Goal: Task Accomplishment & Management: Complete application form

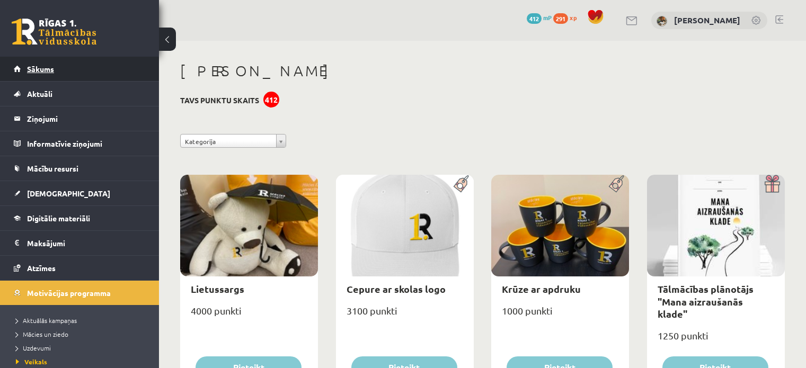
drag, startPoint x: 0, startPoint y: 0, endPoint x: 52, endPoint y: 76, distance: 92.3
click at [52, 76] on link "Sākums" at bounding box center [80, 69] width 132 height 24
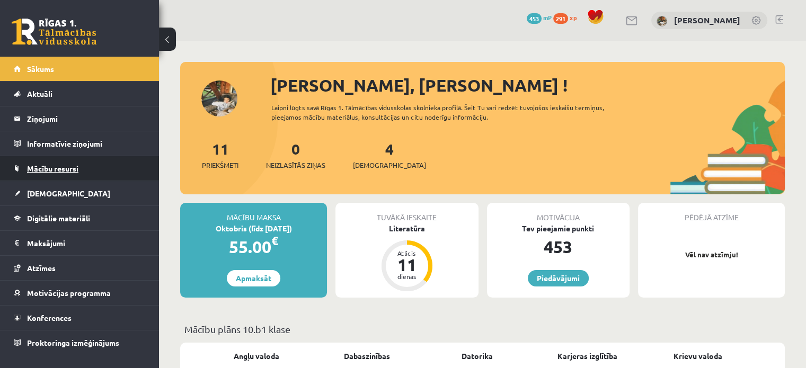
click at [72, 177] on link "Mācību resursi" at bounding box center [80, 168] width 132 height 24
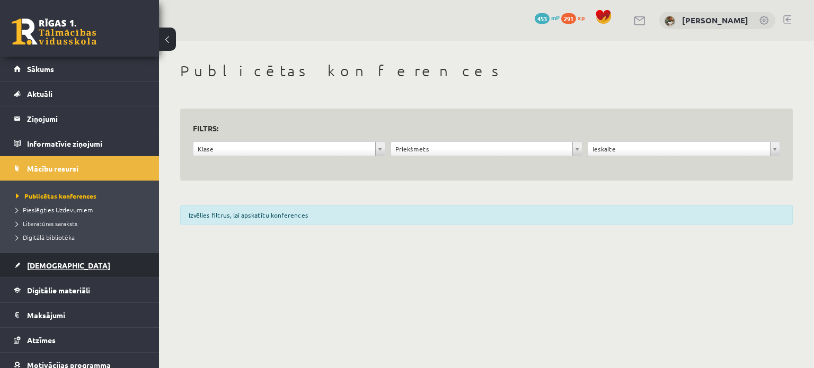
click at [76, 266] on link "[DEMOGRAPHIC_DATA]" at bounding box center [80, 265] width 132 height 24
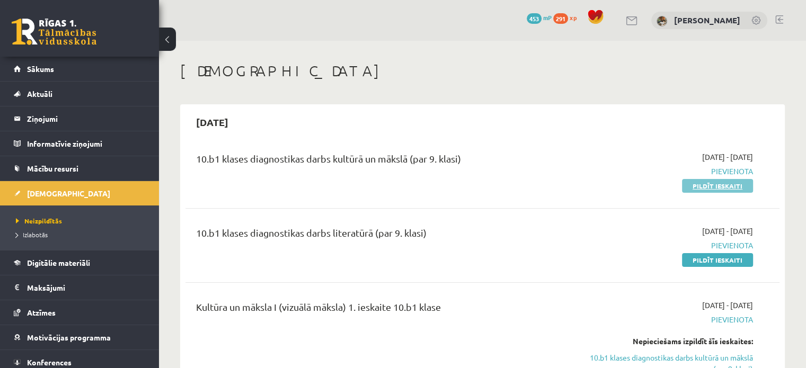
click at [705, 181] on link "Pildīt ieskaiti" at bounding box center [717, 186] width 71 height 14
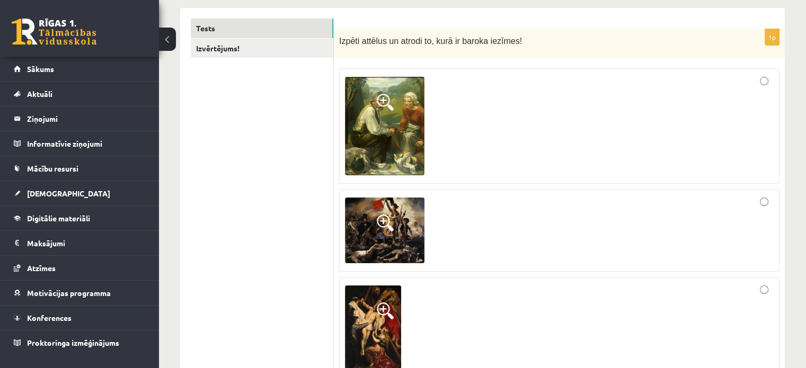
scroll to position [178, 0]
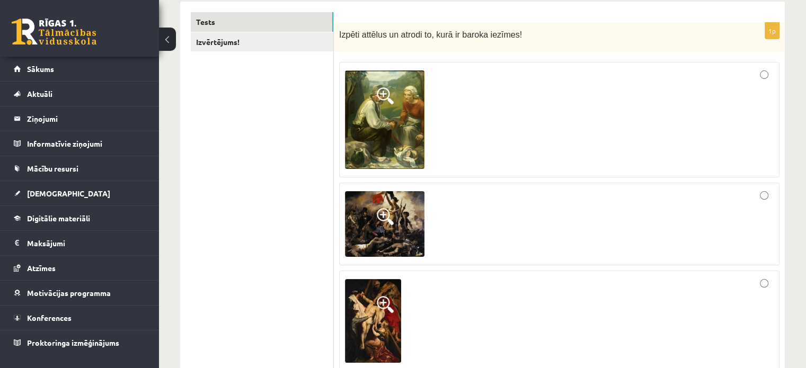
click at [373, 211] on img at bounding box center [384, 224] width 79 height 66
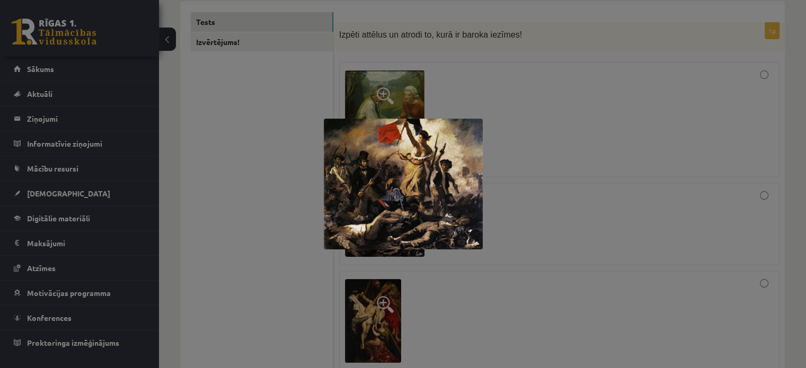
click at [503, 72] on div at bounding box center [403, 184] width 806 height 368
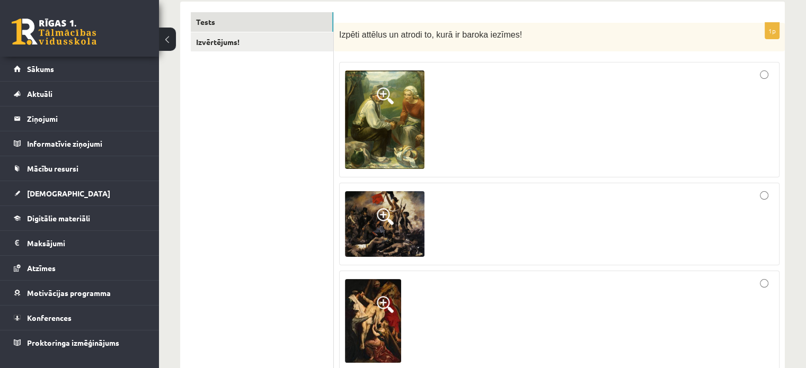
click at [386, 306] on span at bounding box center [385, 304] width 17 height 17
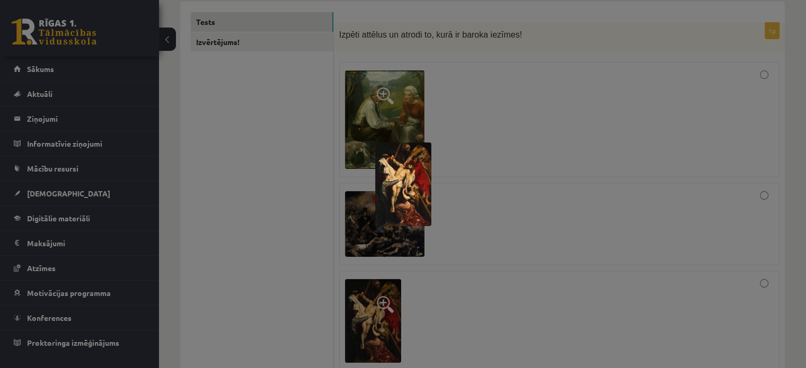
click at [547, 78] on div at bounding box center [403, 184] width 806 height 368
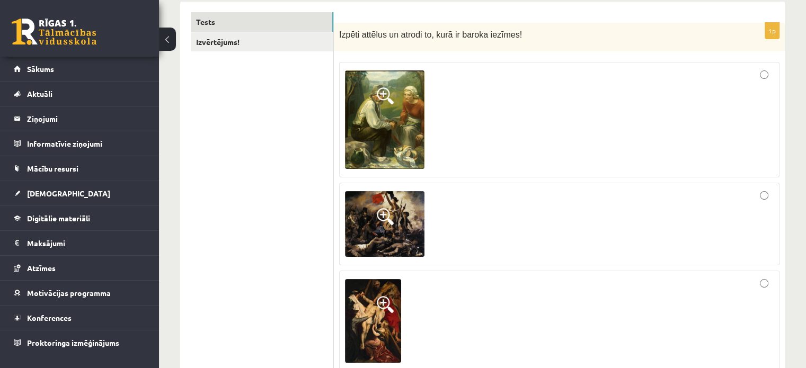
click at [385, 298] on span at bounding box center [385, 304] width 17 height 17
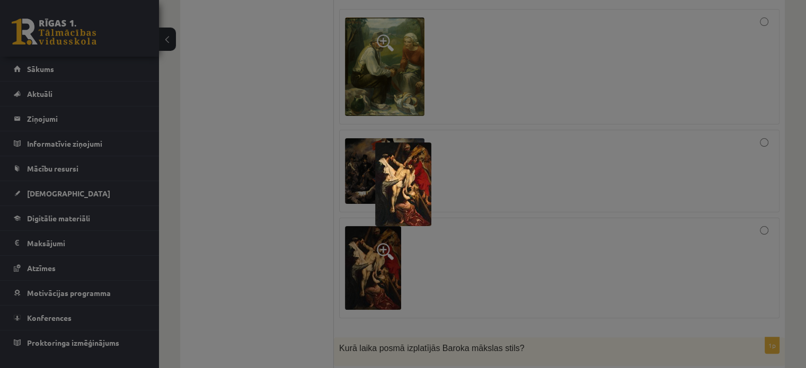
scroll to position [424, 0]
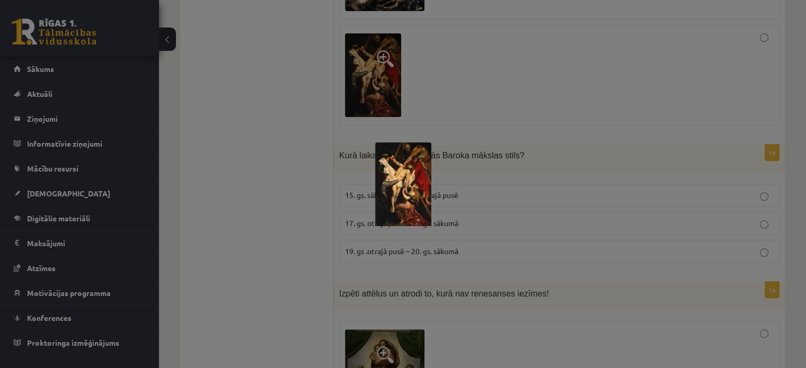
click at [407, 194] on img at bounding box center [403, 184] width 56 height 84
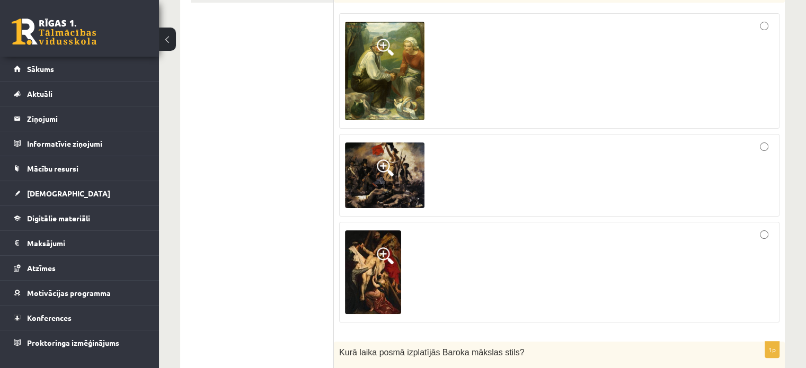
scroll to position [202, 0]
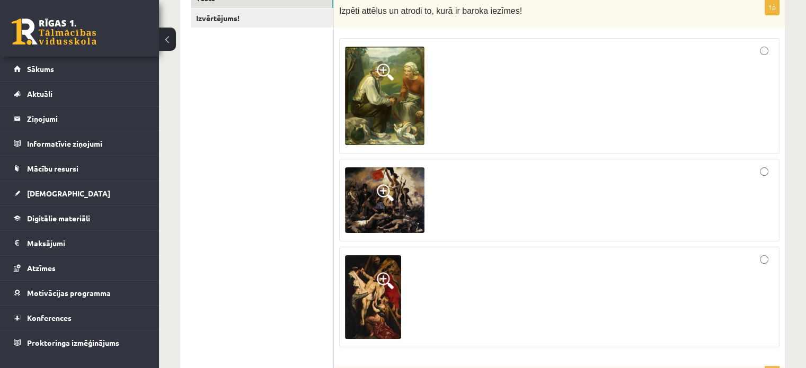
click at [389, 171] on img at bounding box center [384, 200] width 79 height 66
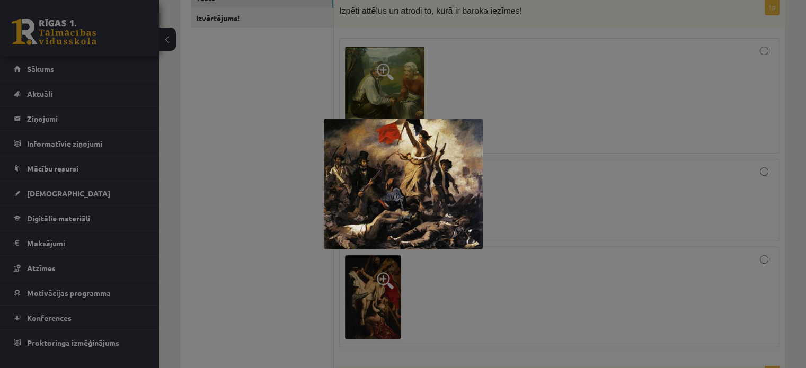
click at [560, 277] on div at bounding box center [403, 184] width 806 height 368
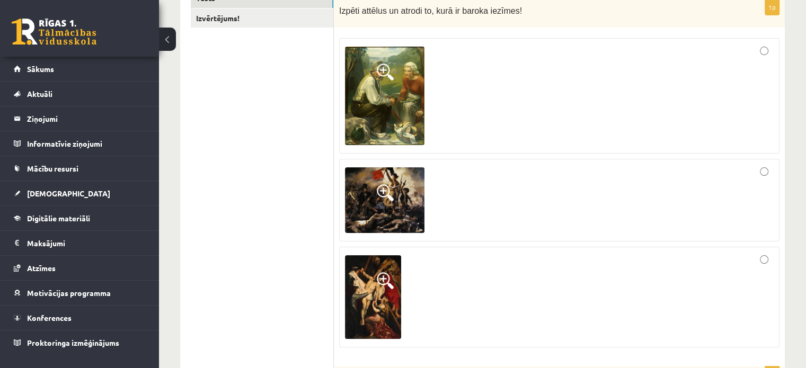
click at [758, 255] on div at bounding box center [559, 297] width 428 height 89
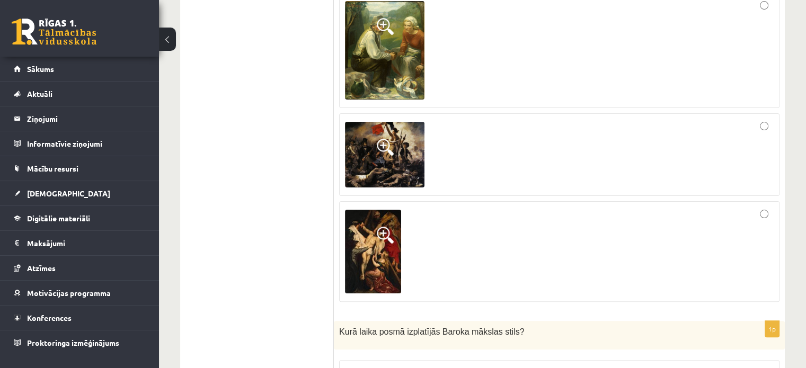
scroll to position [323, 0]
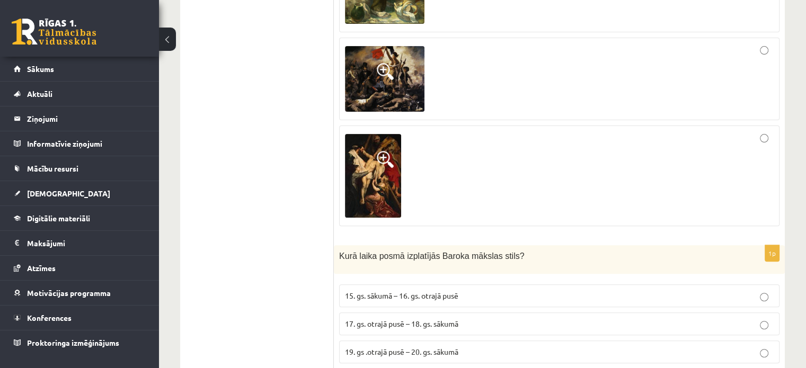
click at [389, 81] on img at bounding box center [384, 79] width 79 height 66
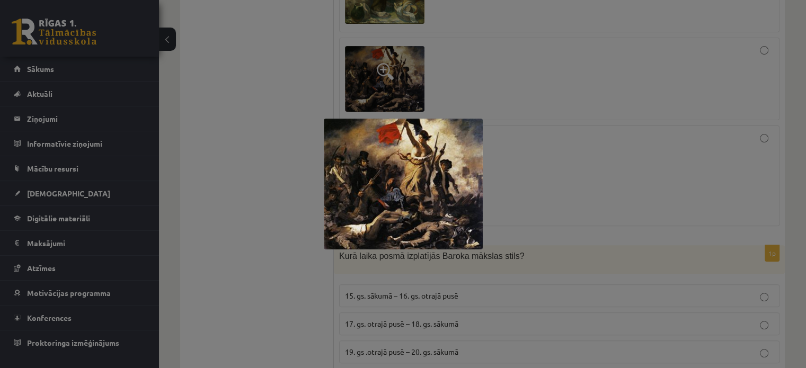
click at [640, 41] on div at bounding box center [403, 184] width 806 height 368
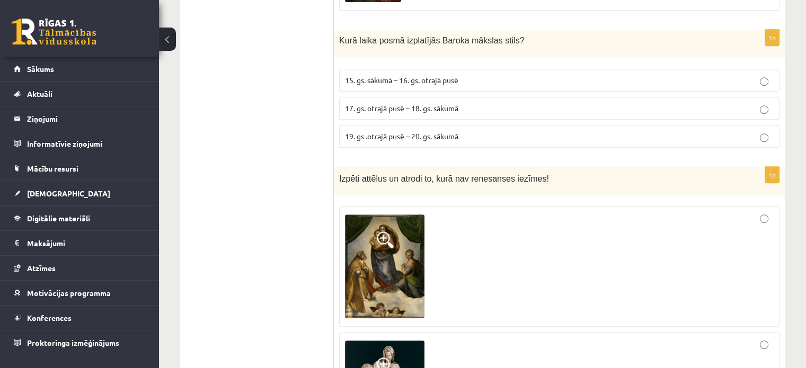
scroll to position [551, 0]
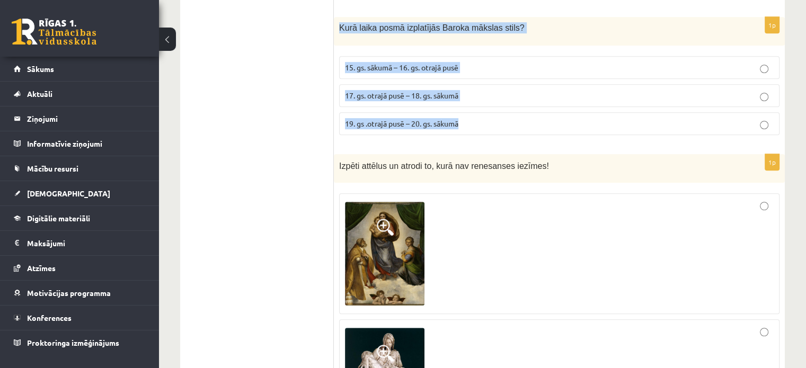
drag, startPoint x: 336, startPoint y: 27, endPoint x: 470, endPoint y: 112, distance: 158.6
click at [478, 115] on div "1p Kurā laika posmā izplatījās Baroka mākslas stils? 15. gs. sākumā – 16. gs. o…" at bounding box center [559, 80] width 451 height 127
copy div "Kurā laika posmā izplatījās Baroka mākslas stils? 15. gs. sākumā – 16. gs. otra…"
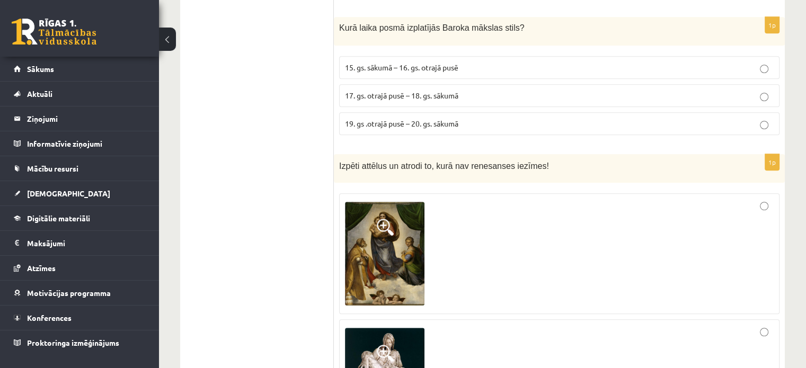
drag, startPoint x: 280, startPoint y: 105, endPoint x: 286, endPoint y: 106, distance: 6.4
click at [503, 96] on p "17. gs. otrajā pusē – 18. gs. sākumā" at bounding box center [559, 95] width 428 height 11
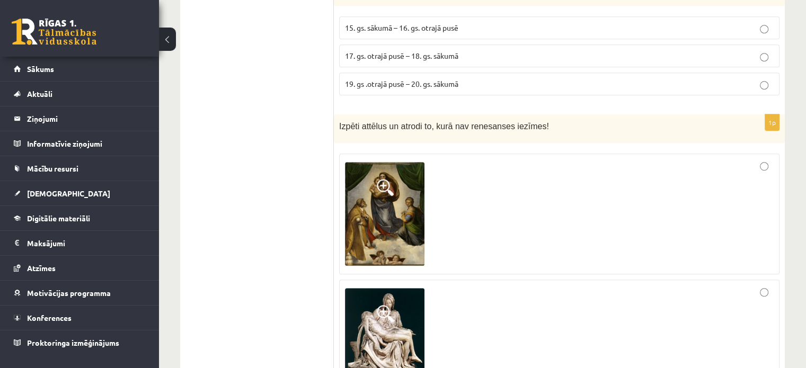
scroll to position [691, 0]
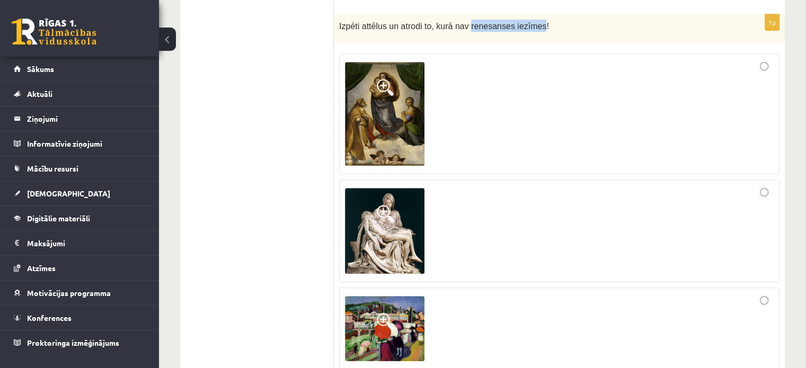
drag, startPoint x: 460, startPoint y: 24, endPoint x: 526, endPoint y: 25, distance: 65.7
click at [526, 25] on span "Izpēti attēlus un atrodi to, kurā nav renesanses iezīmes!" at bounding box center [444, 26] width 210 height 9
click at [466, 31] on div "Izpēti attēlus un atrodi to, kurā nav renesanses iezīmes!" at bounding box center [559, 28] width 451 height 29
click at [454, 31] on div "Izpēti attēlus un atrodi to, kurā nav renesanses iezīmes!" at bounding box center [559, 28] width 451 height 29
drag, startPoint x: 459, startPoint y: 23, endPoint x: 498, endPoint y: 25, distance: 39.3
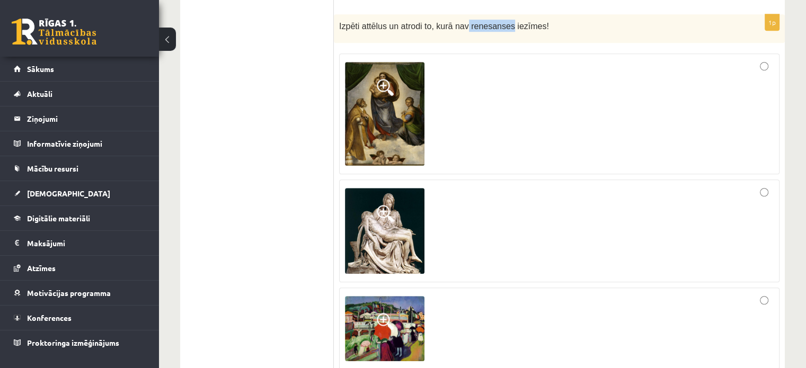
click at [498, 25] on span "Izpēti attēlus un atrodi to, kurā nav renesanses iezīmes!" at bounding box center [444, 26] width 210 height 9
copy span "renesanses"
click at [392, 197] on img at bounding box center [384, 231] width 79 height 86
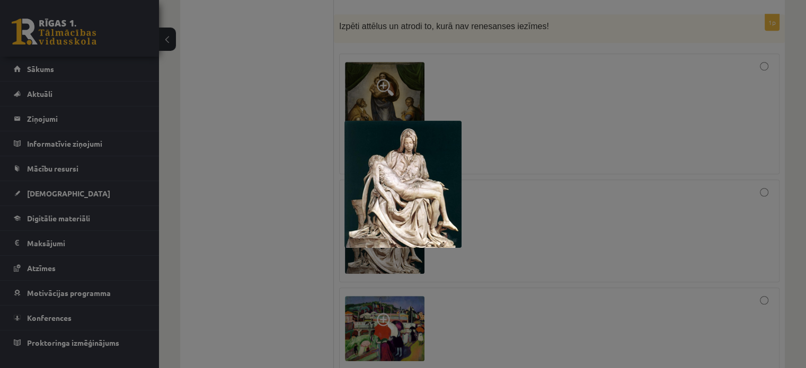
click at [280, 164] on div at bounding box center [403, 184] width 806 height 368
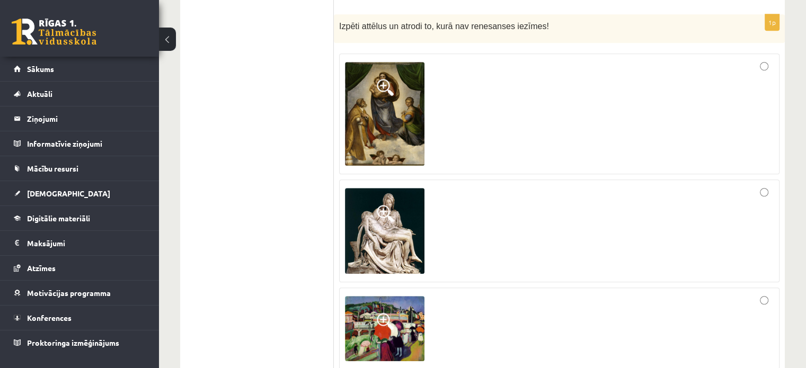
click at [384, 88] on span at bounding box center [385, 87] width 17 height 17
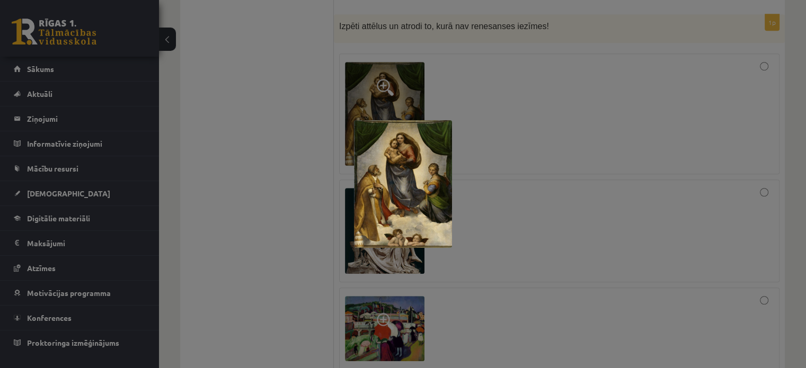
drag, startPoint x: 317, startPoint y: 156, endPoint x: 321, endPoint y: 172, distance: 16.6
click at [319, 164] on div at bounding box center [403, 184] width 806 height 368
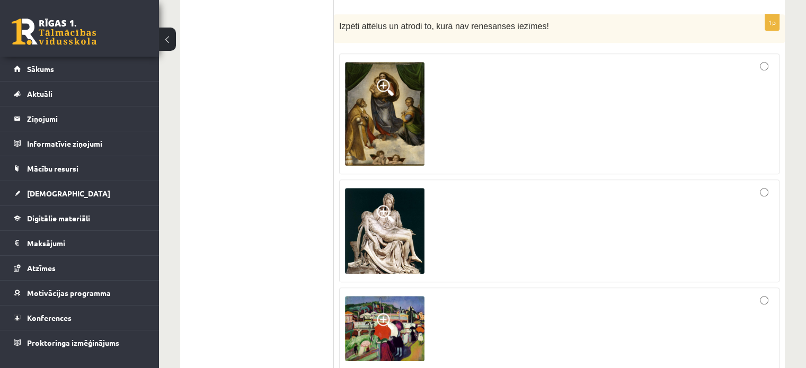
click at [394, 312] on img at bounding box center [384, 328] width 79 height 65
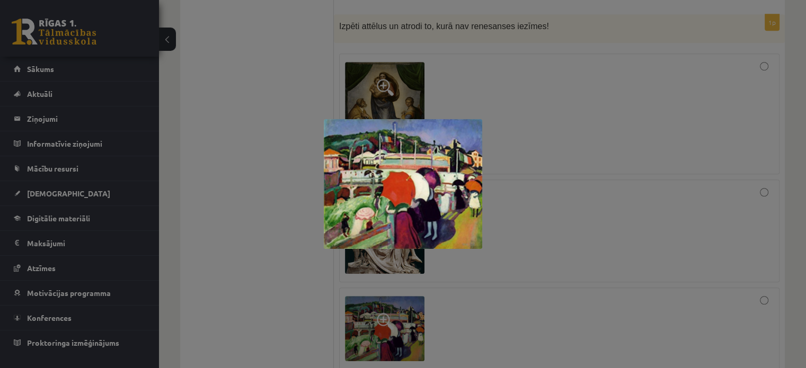
click at [260, 271] on div at bounding box center [403, 184] width 806 height 368
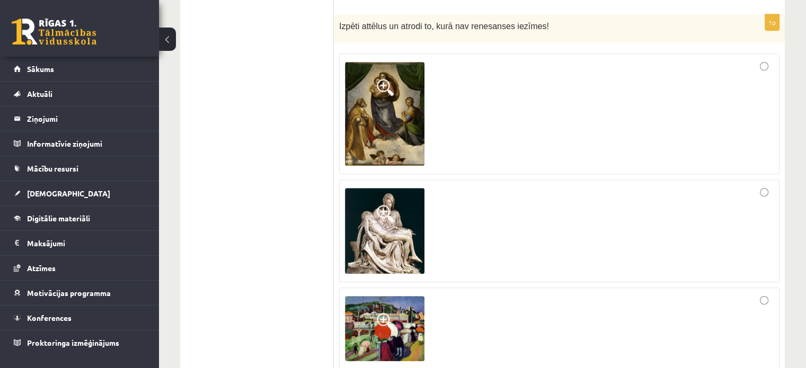
click at [414, 79] on img at bounding box center [384, 113] width 79 height 103
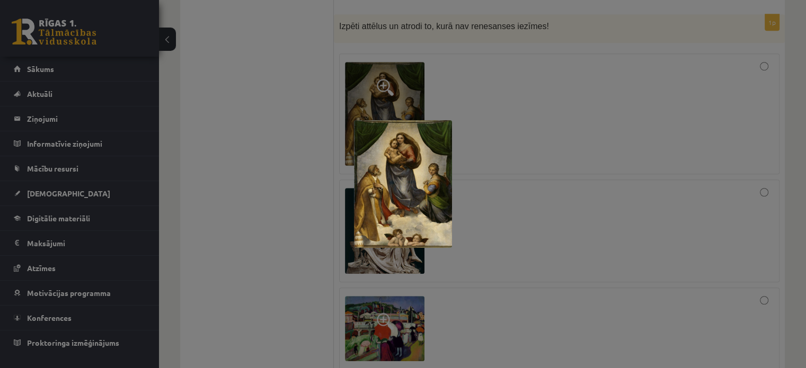
click at [560, 211] on div at bounding box center [403, 184] width 806 height 368
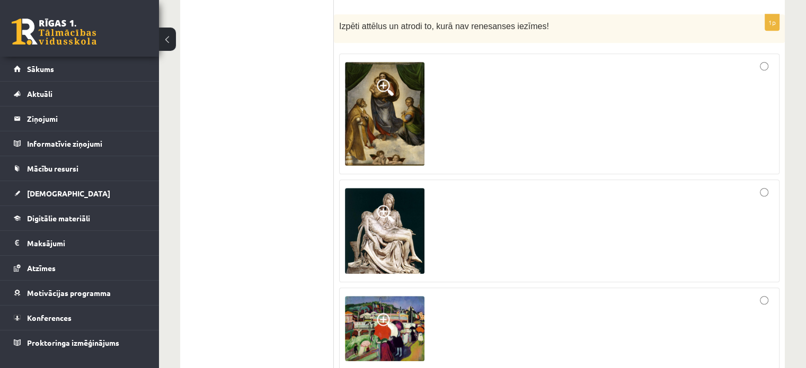
click at [390, 244] on img at bounding box center [384, 231] width 79 height 86
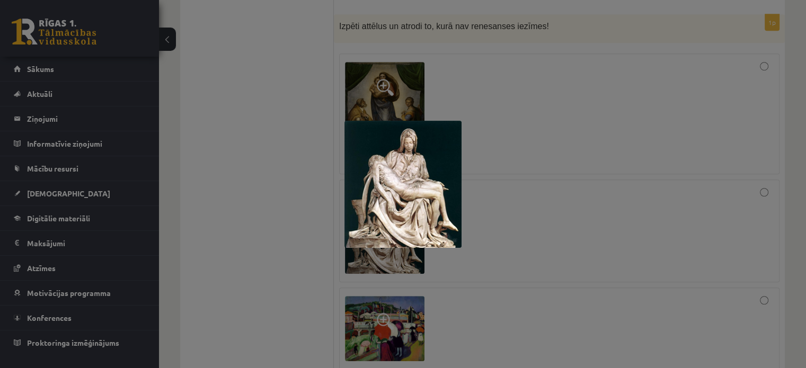
drag, startPoint x: 570, startPoint y: 114, endPoint x: 561, endPoint y: 151, distance: 38.2
click at [572, 116] on div at bounding box center [403, 184] width 806 height 368
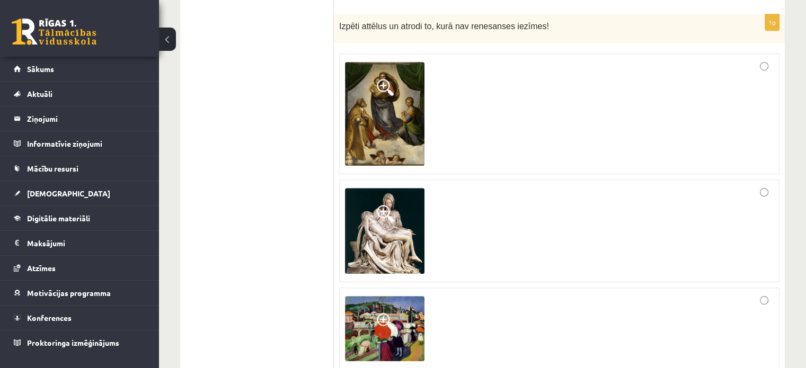
click at [411, 324] on img at bounding box center [384, 328] width 79 height 65
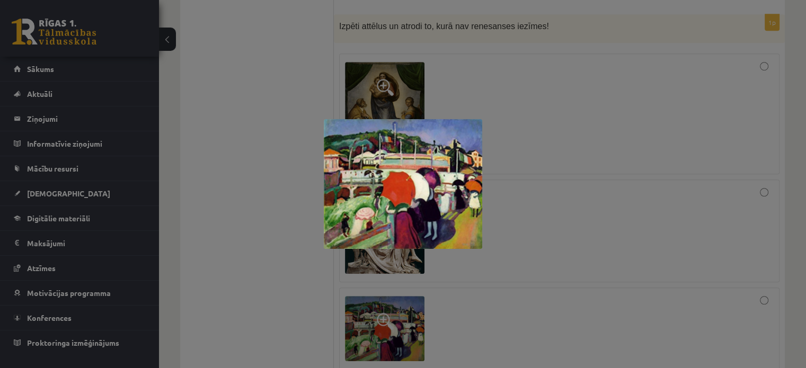
click at [568, 255] on div at bounding box center [403, 184] width 806 height 368
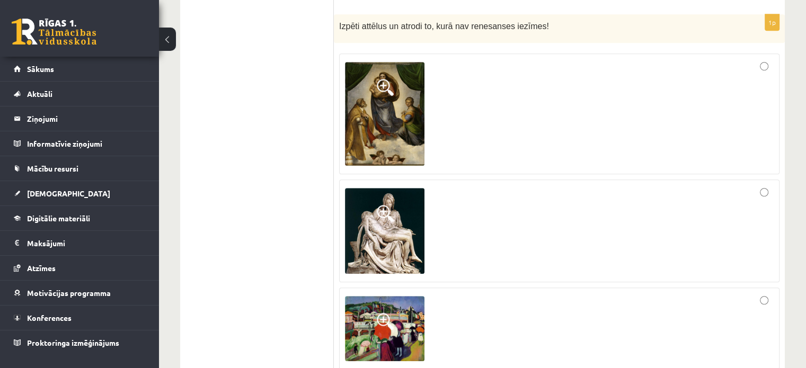
drag, startPoint x: 380, startPoint y: 88, endPoint x: 380, endPoint y: 103, distance: 14.8
drag, startPoint x: 380, startPoint y: 103, endPoint x: 600, endPoint y: 101, distance: 220.4
click at [600, 99] on div at bounding box center [559, 113] width 428 height 109
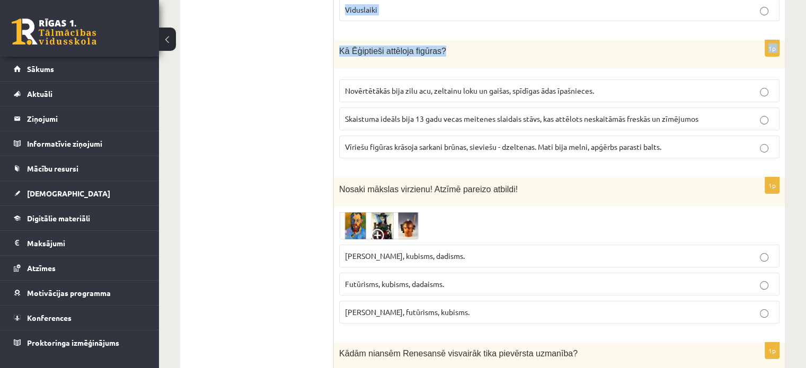
scroll to position [4116, 0]
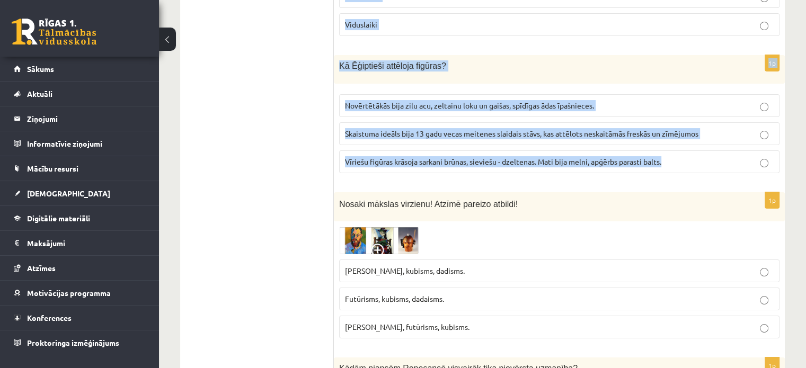
drag, startPoint x: 337, startPoint y: 39, endPoint x: 710, endPoint y: 120, distance: 382.1
copy form "Pašportrets ir portreta žanra veids, kurā autors attēlo pats sevi, jo tā var la…"
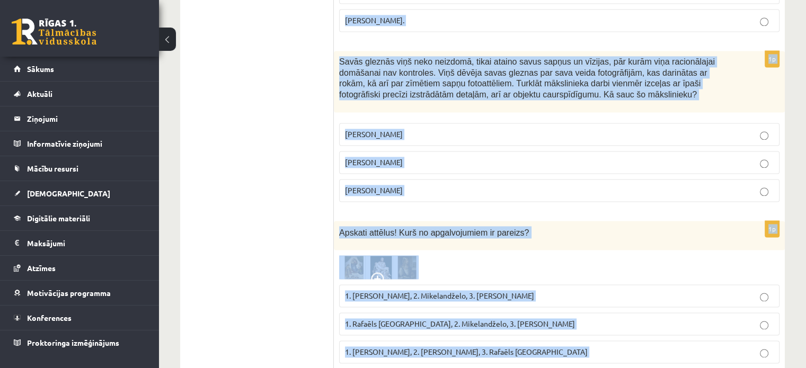
scroll to position [1551, 0]
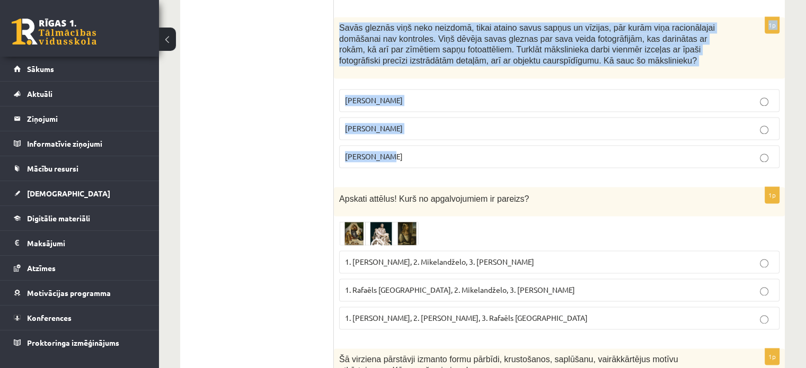
drag, startPoint x: 338, startPoint y: 16, endPoint x: 500, endPoint y: 133, distance: 199.9
copy form "Pašportrets ir portreta žanra veids, kurā autors attēlo pats sevi, jo tā var la…"
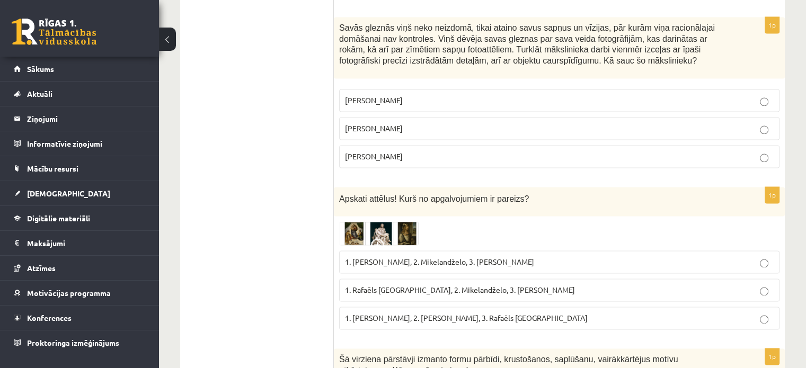
drag, startPoint x: 290, startPoint y: 156, endPoint x: 445, endPoint y: 150, distance: 155.3
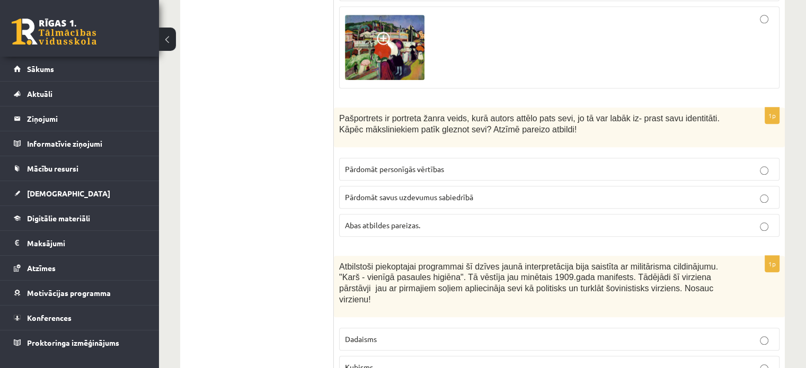
scroll to position [985, 0]
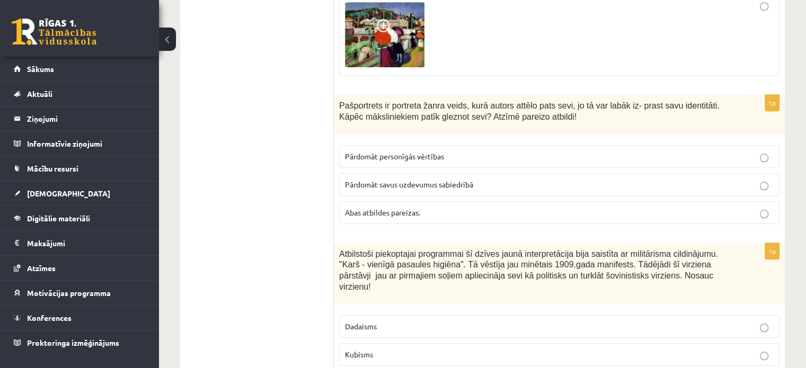
click at [390, 208] on span "Abas atbildes pareizas." at bounding box center [382, 213] width 75 height 10
click at [715, 207] on p "Abas atbildes pareizas." at bounding box center [559, 212] width 428 height 11
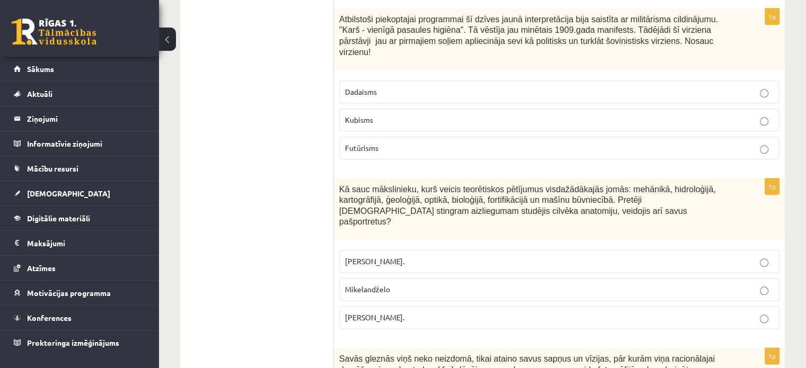
scroll to position [1226, 0]
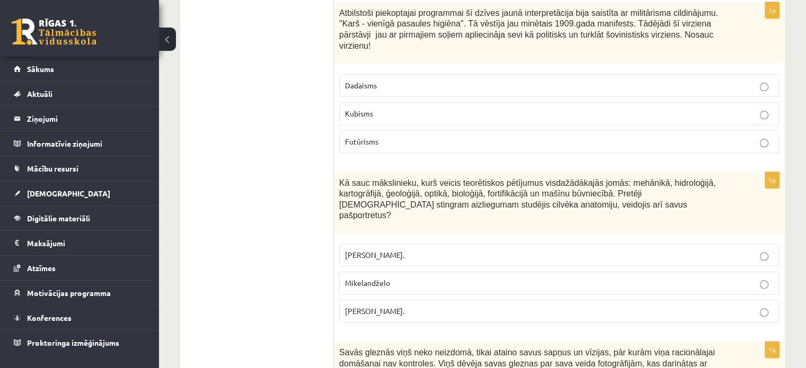
click at [352, 306] on span "Leonardo da Vinči." at bounding box center [374, 311] width 59 height 10
click at [406, 135] on label "Futūrisms" at bounding box center [559, 141] width 440 height 23
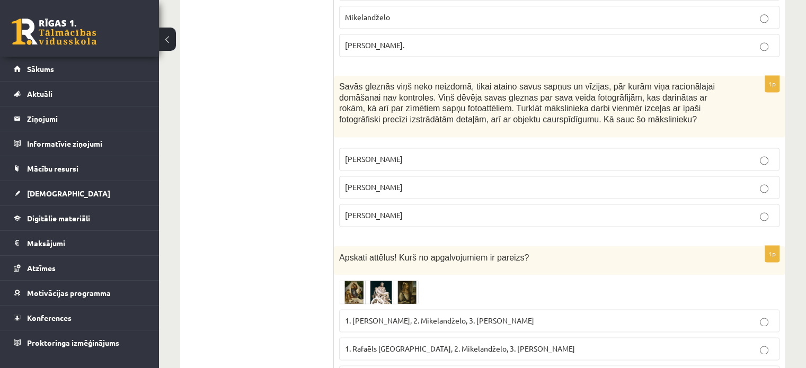
scroll to position [1498, 0]
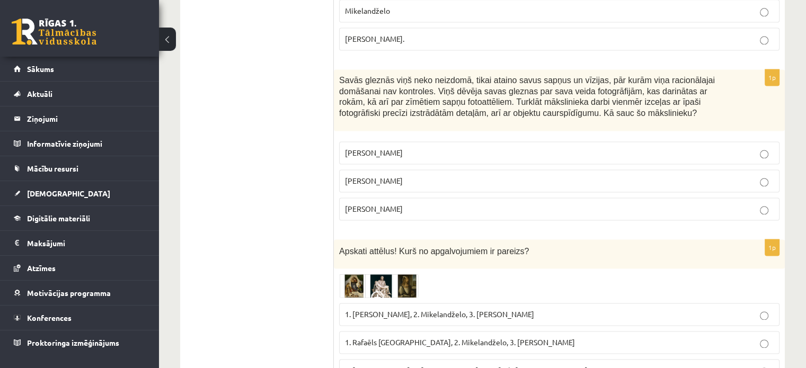
click at [476, 175] on p "Salvadors Dalī" at bounding box center [559, 180] width 428 height 11
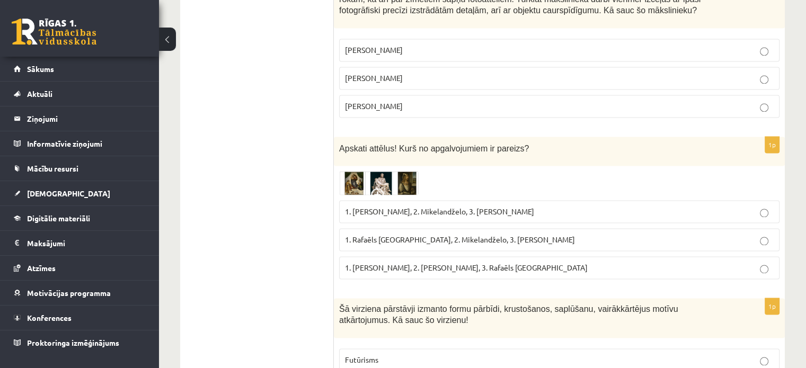
scroll to position [1664, 0]
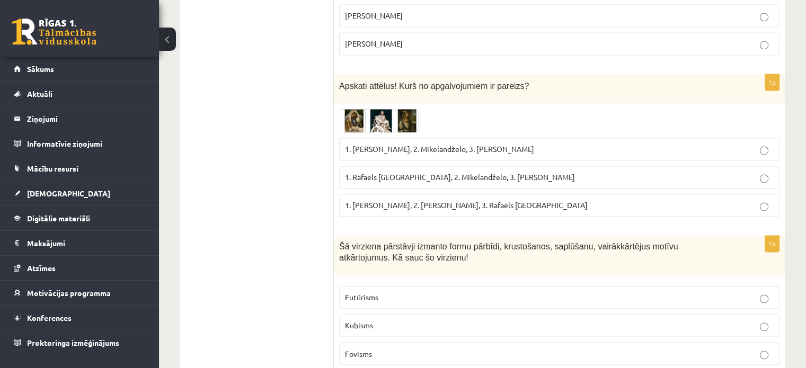
click at [356, 109] on img at bounding box center [378, 121] width 79 height 24
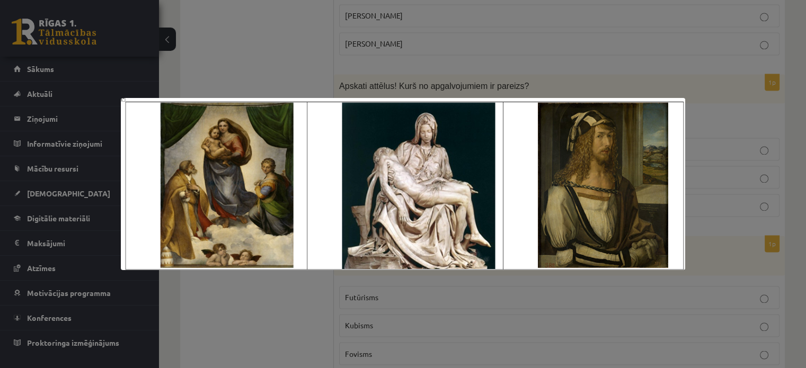
click at [555, 57] on div at bounding box center [403, 184] width 806 height 368
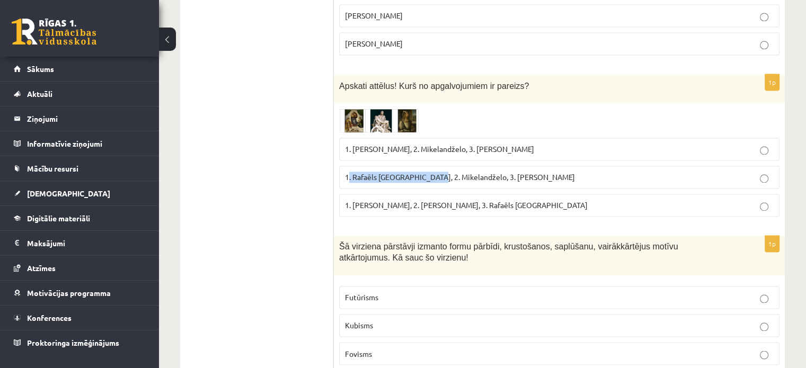
drag, startPoint x: 350, startPoint y: 148, endPoint x: 436, endPoint y: 149, distance: 86.3
click at [436, 172] on span "1. Rafaēls Sancio da Urbīno, 2. Mikelandželo, 3. Albrehts Dīrers" at bounding box center [460, 177] width 230 height 10
copy span ". Rafaēls Sancio da Urbīno"
click at [385, 172] on span "1. Rafaēls Sancio da Urbīno, 2. Mikelandželo, 3. Albrehts Dīrers" at bounding box center [460, 177] width 230 height 10
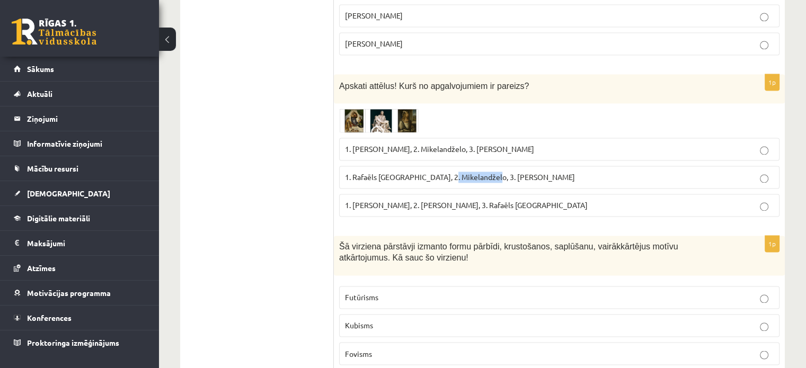
drag, startPoint x: 444, startPoint y: 148, endPoint x: 489, endPoint y: 145, distance: 45.6
click at [489, 172] on span "1. Rafaēls Sancio da Urbīno, 2. Mikelandželo, 3. Albrehts Dīrers" at bounding box center [460, 177] width 230 height 10
copy span "Mikelandželo"
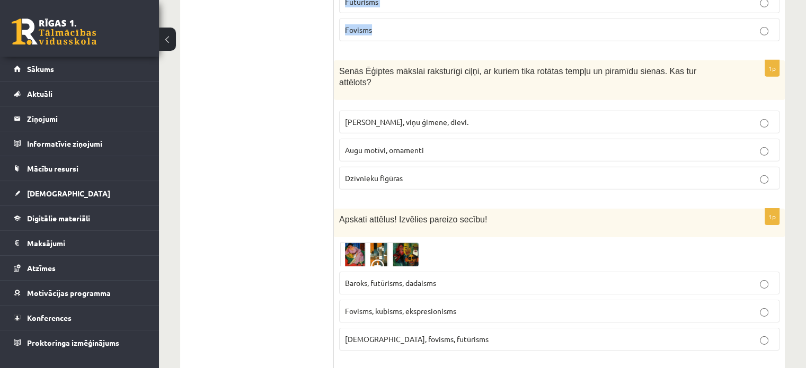
scroll to position [3175, 0]
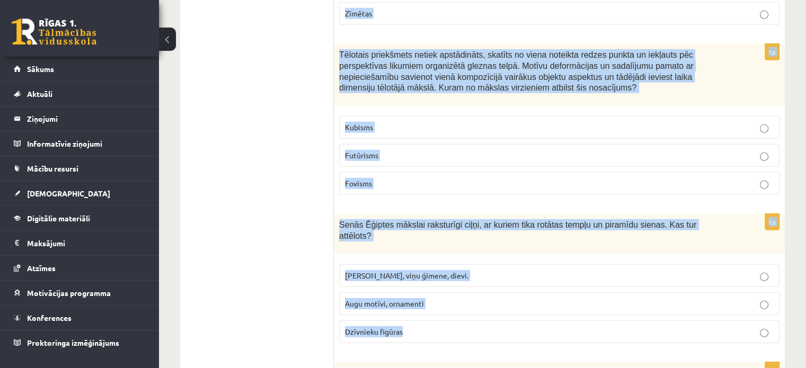
drag, startPoint x: 337, startPoint y: 58, endPoint x: 539, endPoint y: 287, distance: 304.7
copy form "Šā virziena pārstāvji izmanto formu pārbīdi, krustošanos, saplūšanu, vairākkārt…"
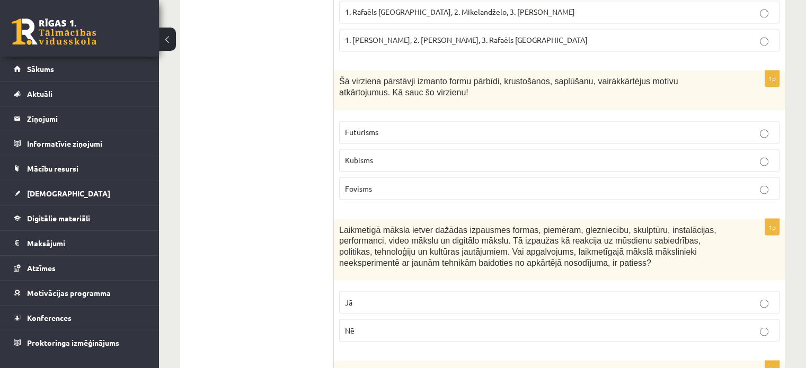
scroll to position [1848, 0]
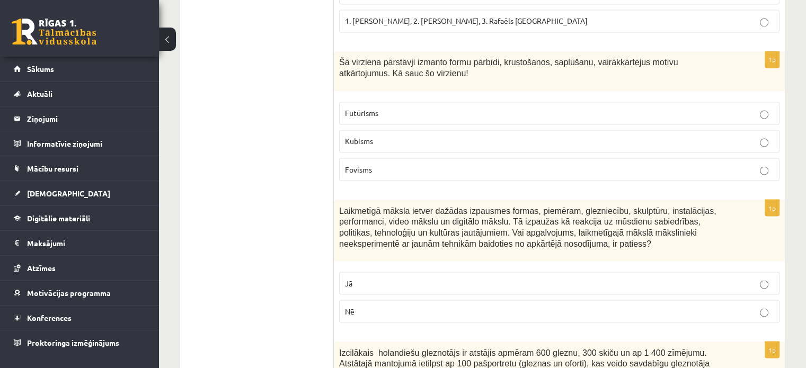
click at [398, 136] on p "Kubisms" at bounding box center [559, 141] width 428 height 11
click at [407, 306] on p "Nē" at bounding box center [559, 311] width 428 height 11
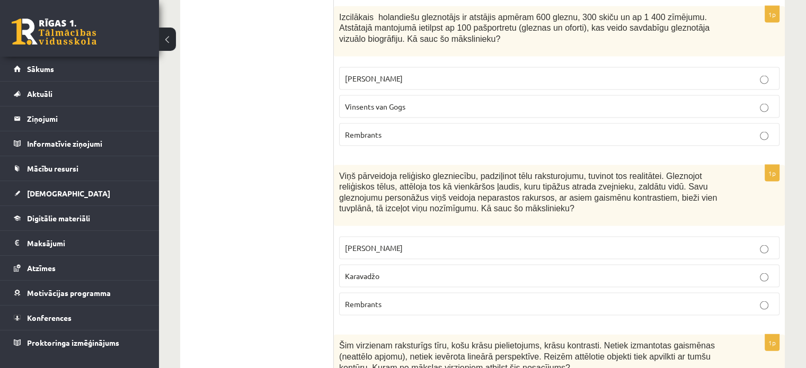
scroll to position [2190, 0]
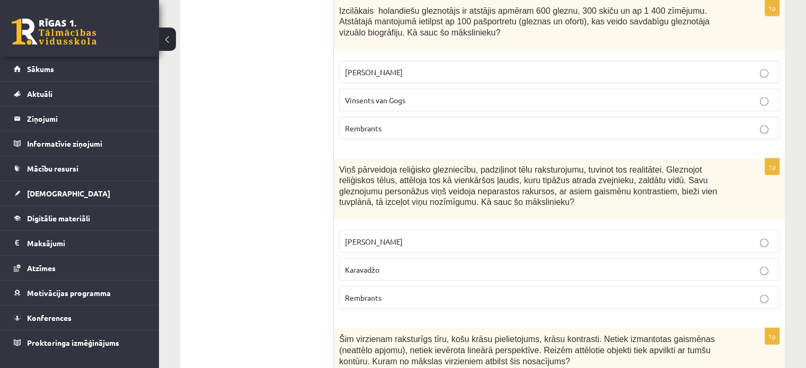
click at [407, 123] on p "Rembrants" at bounding box center [559, 128] width 428 height 11
click at [408, 264] on p "Karavadžo" at bounding box center [559, 269] width 428 height 11
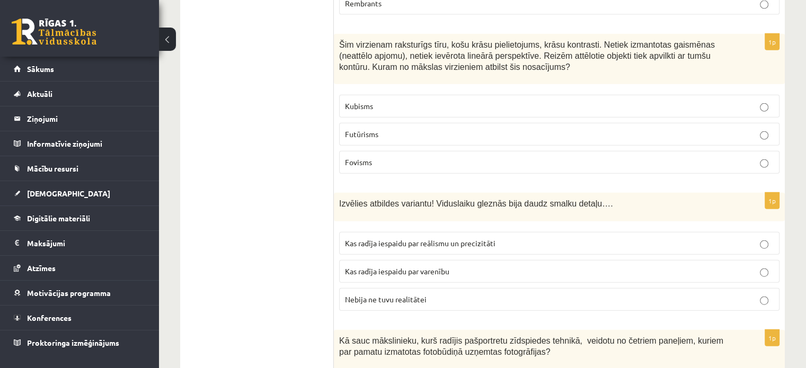
scroll to position [2490, 0]
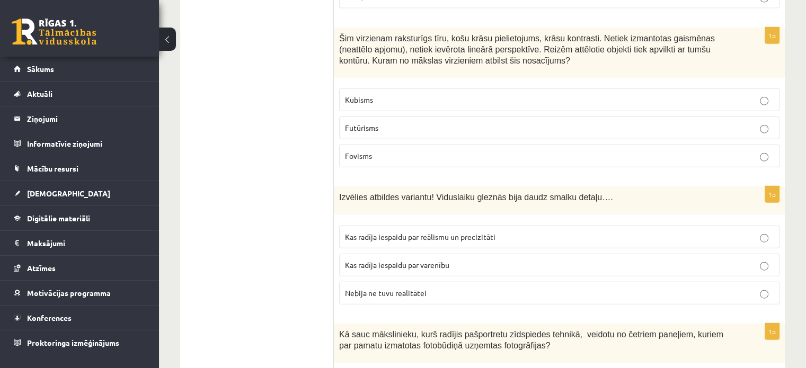
drag, startPoint x: 374, startPoint y: 126, endPoint x: 365, endPoint y: 116, distance: 13.5
click at [374, 150] on p "Fovisms" at bounding box center [559, 155] width 428 height 11
click at [412, 232] on span "Kas radīja iespaidu par reālismu un precizitāti" at bounding box center [420, 237] width 150 height 10
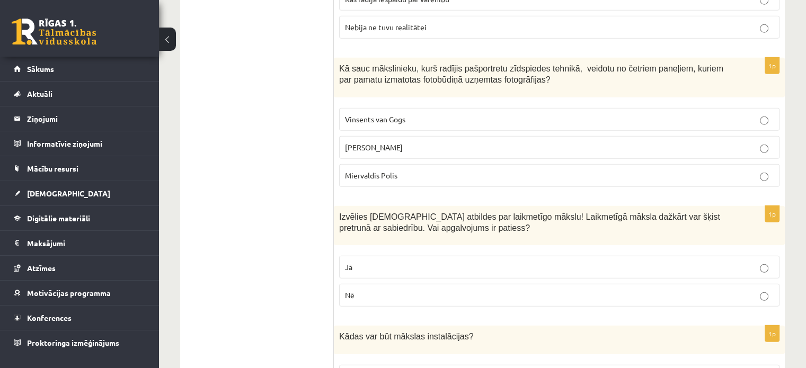
scroll to position [2763, 0]
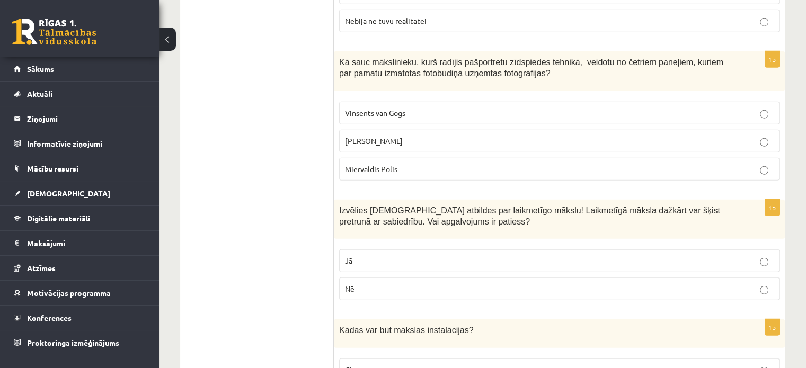
click at [353, 136] on span "Endijs Vorhols" at bounding box center [374, 141] width 58 height 10
click at [370, 255] on p "Jā" at bounding box center [559, 260] width 428 height 11
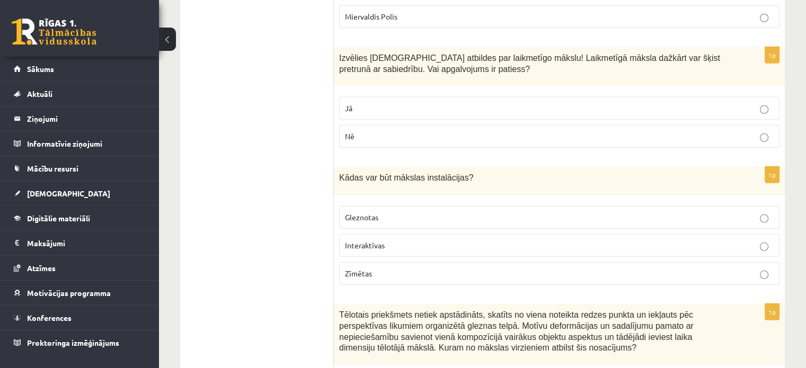
scroll to position [3016, 0]
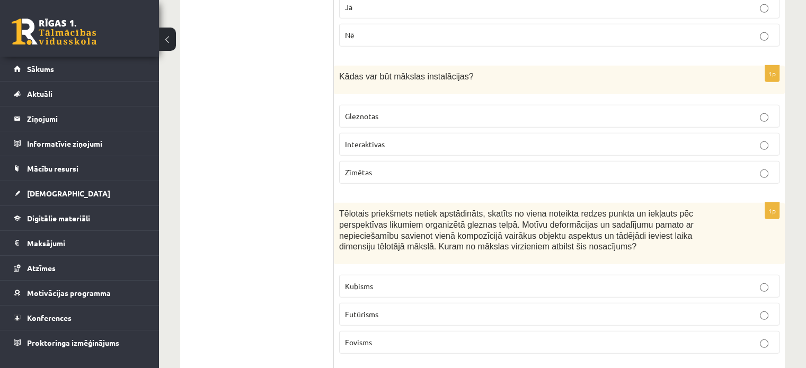
drag, startPoint x: 368, startPoint y: 109, endPoint x: 371, endPoint y: 117, distance: 8.6
click at [370, 139] on span "Interaktīvas" at bounding box center [365, 144] width 40 height 10
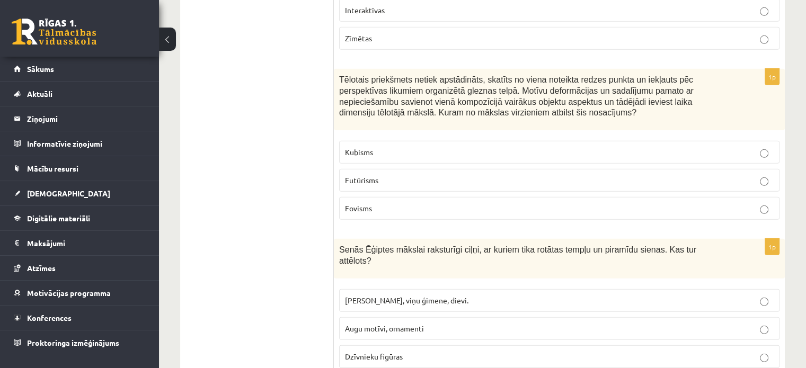
scroll to position [3175, 0]
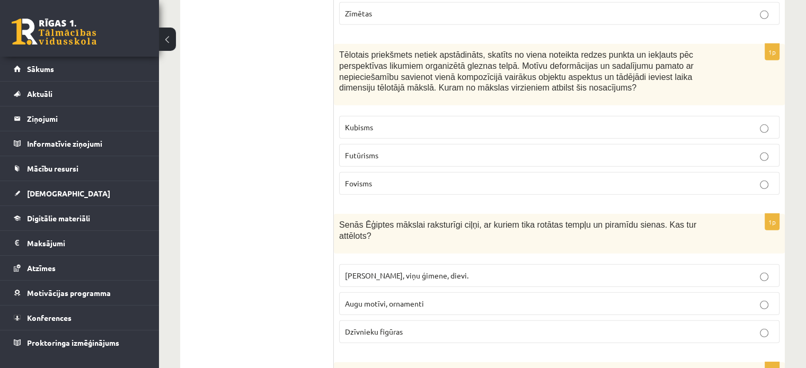
drag, startPoint x: 409, startPoint y: 92, endPoint x: 412, endPoint y: 102, distance: 11.1
click at [409, 122] on p "Kubisms" at bounding box center [559, 127] width 428 height 11
click at [406, 271] on span "Faraoni, viņu ģimene, dievi." at bounding box center [406, 276] width 123 height 10
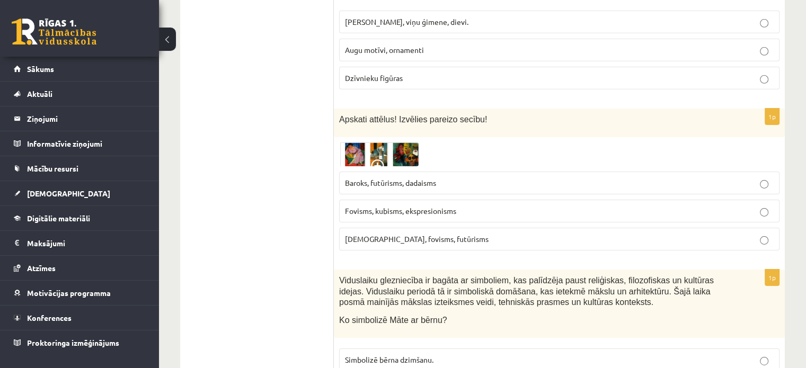
scroll to position [3454, 0]
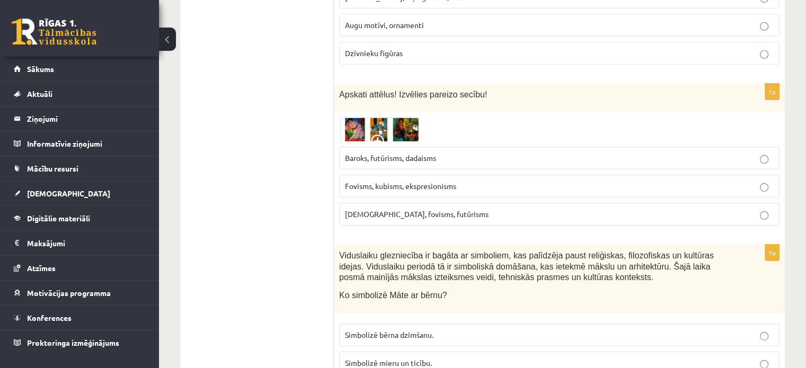
click at [354, 118] on img at bounding box center [378, 130] width 79 height 24
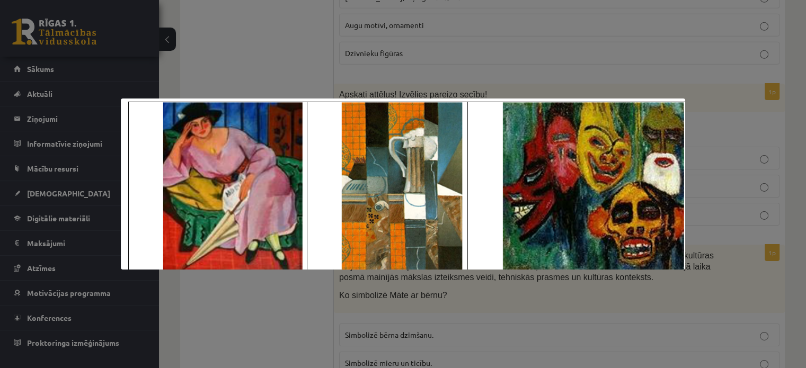
click at [291, 48] on div at bounding box center [403, 184] width 806 height 368
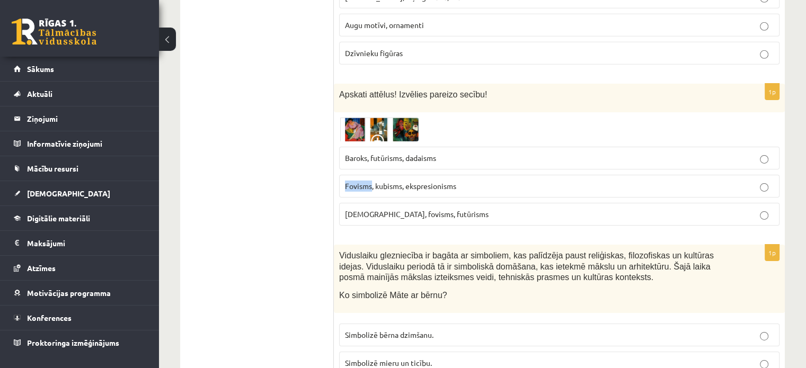
drag, startPoint x: 342, startPoint y: 139, endPoint x: 371, endPoint y: 141, distance: 29.8
click at [371, 175] on label "Fovisms, kubisms, ekspresionisms" at bounding box center [559, 186] width 440 height 23
copy span "Fovisms"
click at [388, 181] on span "Fovisms, kubisms, ekspresionisms" at bounding box center [400, 186] width 111 height 10
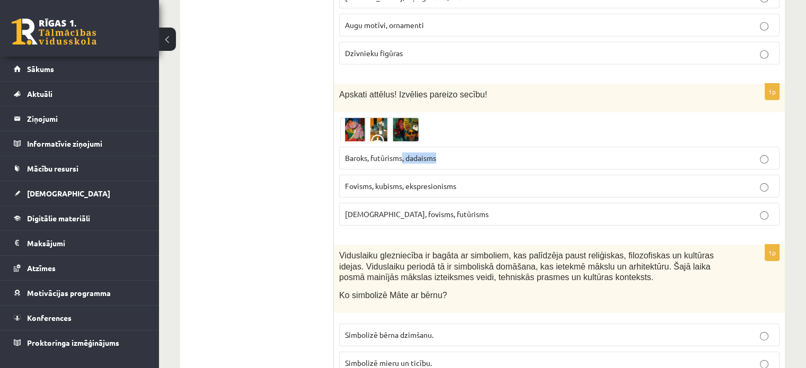
drag, startPoint x: 404, startPoint y: 108, endPoint x: 438, endPoint y: 110, distance: 34.5
click at [436, 153] on span "Baroks, futūrisms, dadaisms" at bounding box center [390, 158] width 91 height 10
copy span ", dadaisms"
drag, startPoint x: 221, startPoint y: 93, endPoint x: 197, endPoint y: 4, distance: 92.4
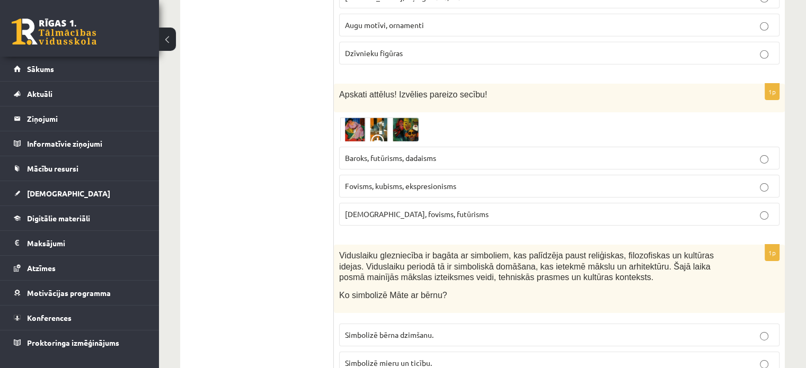
drag, startPoint x: 405, startPoint y: 80, endPoint x: 390, endPoint y: 84, distance: 15.4
click at [405, 118] on img at bounding box center [378, 130] width 79 height 24
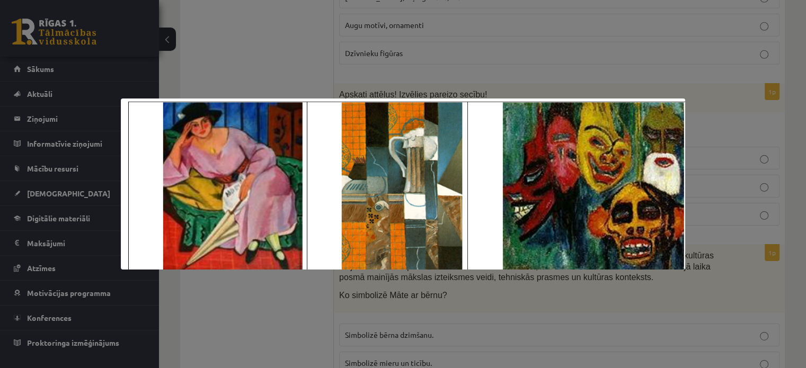
click at [297, 25] on div at bounding box center [403, 184] width 806 height 368
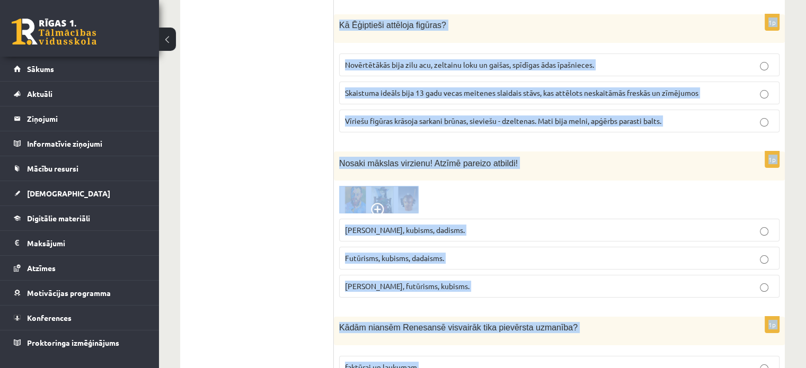
scroll to position [4191, 0]
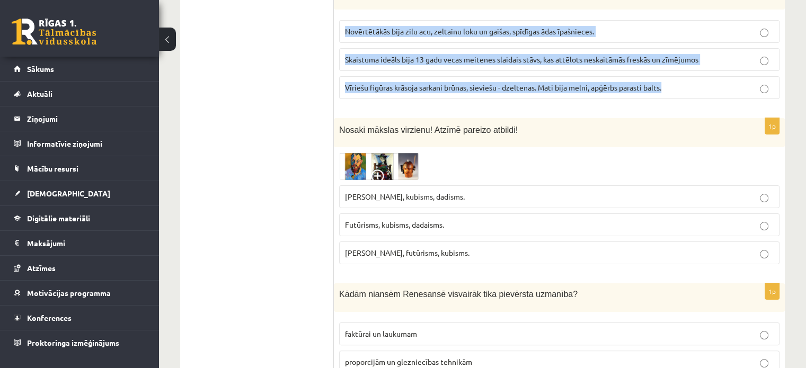
drag, startPoint x: 338, startPoint y: 66, endPoint x: 702, endPoint y: 34, distance: 364.7
copy form "Viduslaiku glezniecība ir bagāta ar simboliem, kas palīdzēja paust reliģiskas, …"
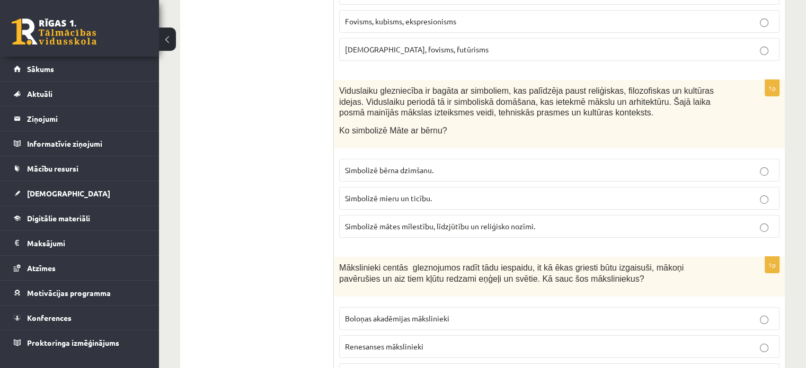
scroll to position [3631, 0]
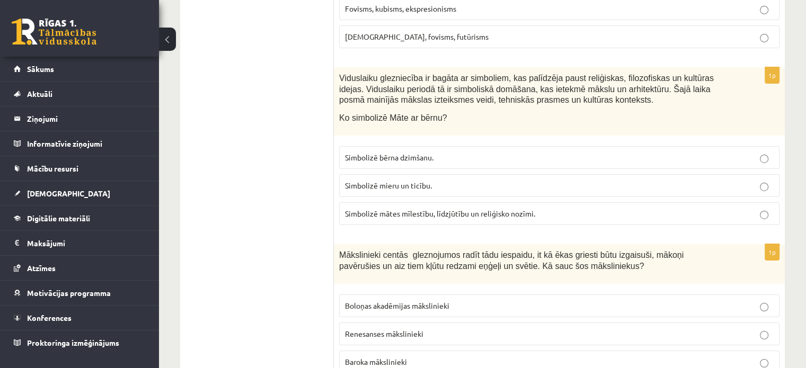
click at [419, 209] on span "Simbolizē mātes mīlestību, līdzjūtību un reliģisko nozīmi." at bounding box center [440, 214] width 190 height 10
click at [405, 357] on span "Baroka mākslinieki" at bounding box center [376, 362] width 62 height 10
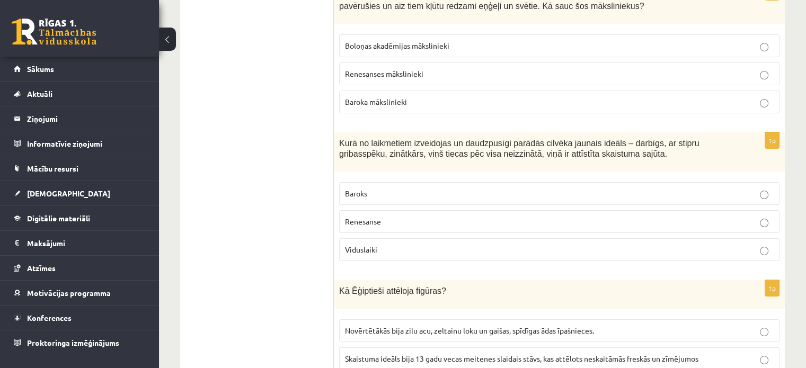
scroll to position [3931, 0]
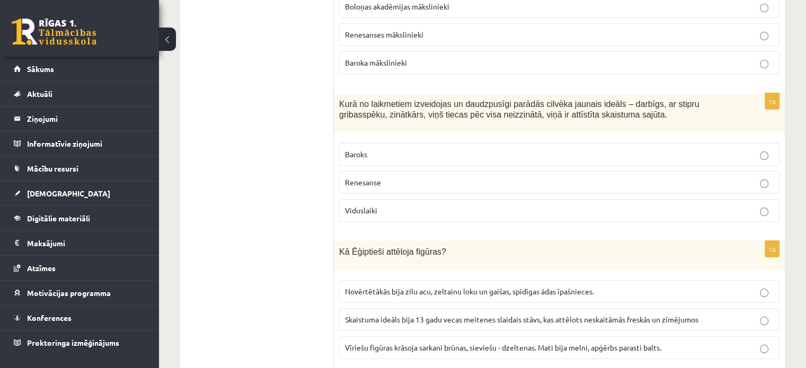
click at [436, 177] on p "Renesanse" at bounding box center [559, 182] width 428 height 11
click at [436, 343] on span "Vīriešu figūras krāsoja sarkani brūnas, sieviešu - dzeltenas. Mati bija melni, …" at bounding box center [503, 348] width 316 height 10
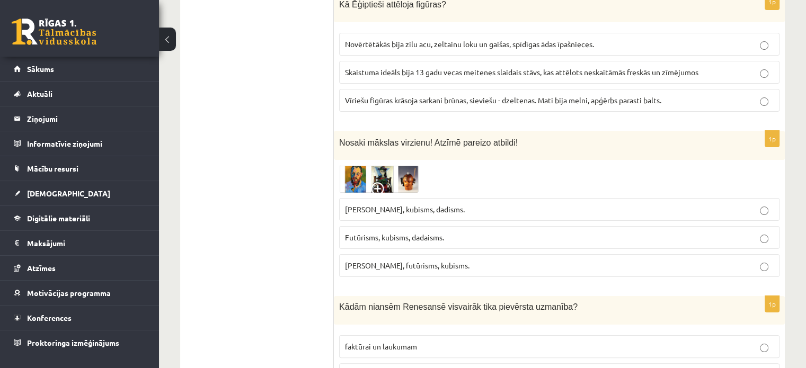
scroll to position [4191, 0]
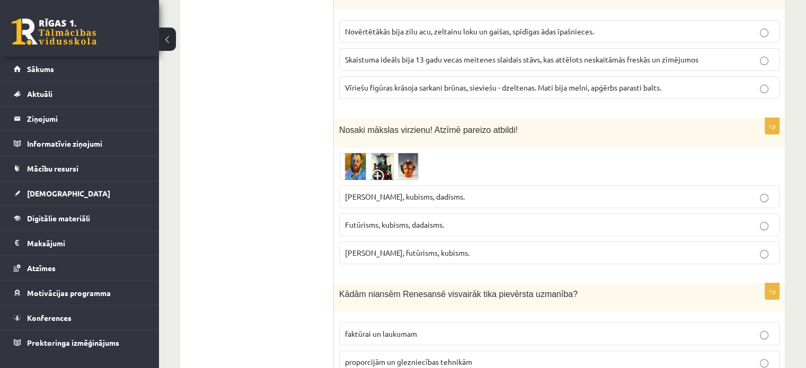
click at [361, 153] on img at bounding box center [378, 167] width 79 height 28
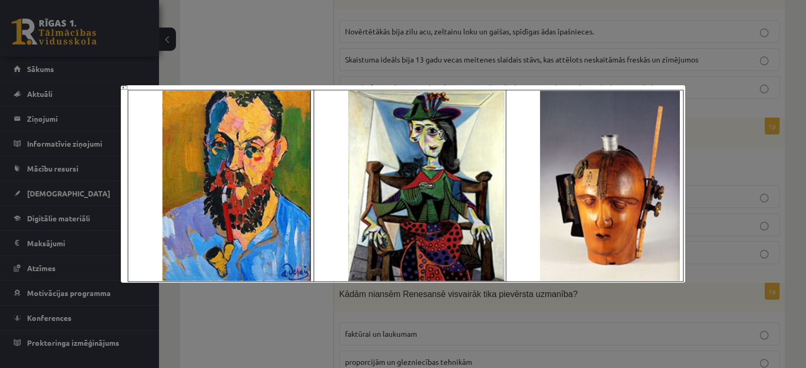
click at [486, 38] on div at bounding box center [403, 184] width 806 height 368
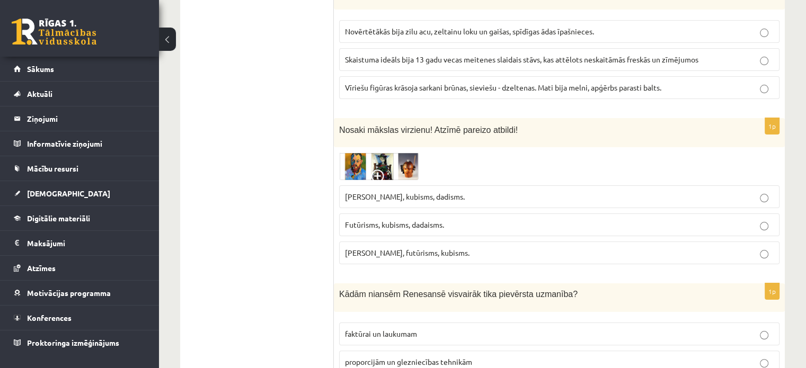
click at [407, 153] on img at bounding box center [378, 167] width 79 height 28
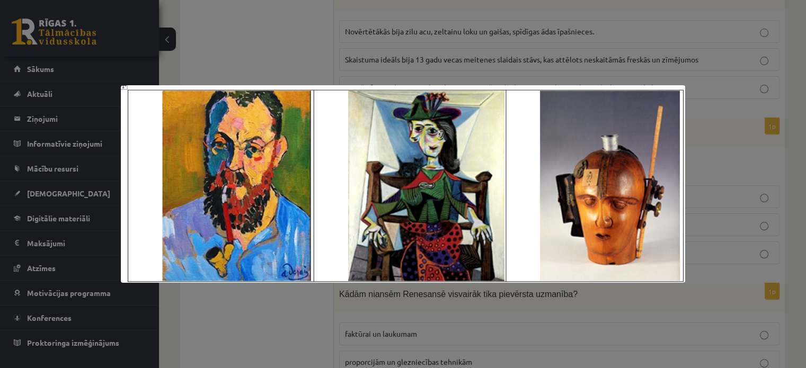
click at [413, 41] on div at bounding box center [403, 184] width 806 height 368
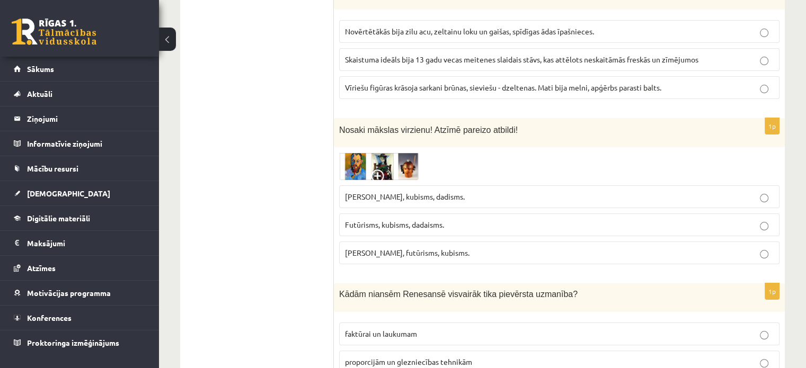
click at [391, 153] on img at bounding box center [378, 167] width 79 height 28
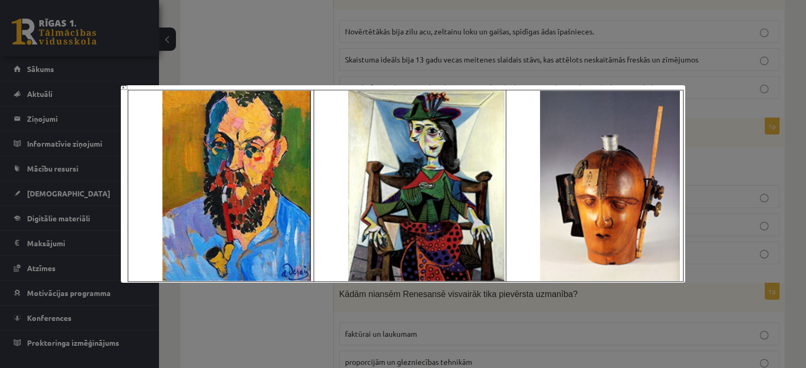
click at [403, 55] on div at bounding box center [403, 184] width 806 height 368
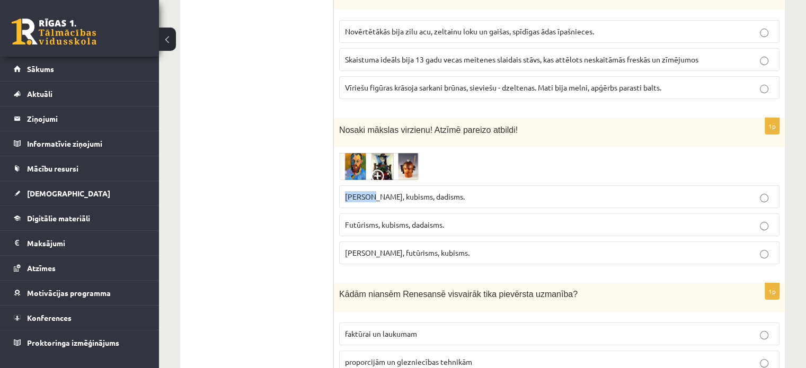
drag, startPoint x: 343, startPoint y: 145, endPoint x: 370, endPoint y: 146, distance: 27.0
click at [370, 185] on label "Fovisms, kubisms, dadisms." at bounding box center [559, 196] width 440 height 23
drag, startPoint x: 406, startPoint y: 150, endPoint x: 432, endPoint y: 152, distance: 26.0
click at [432, 191] on p "Fovisms, kubisms, dadisms." at bounding box center [559, 196] width 428 height 11
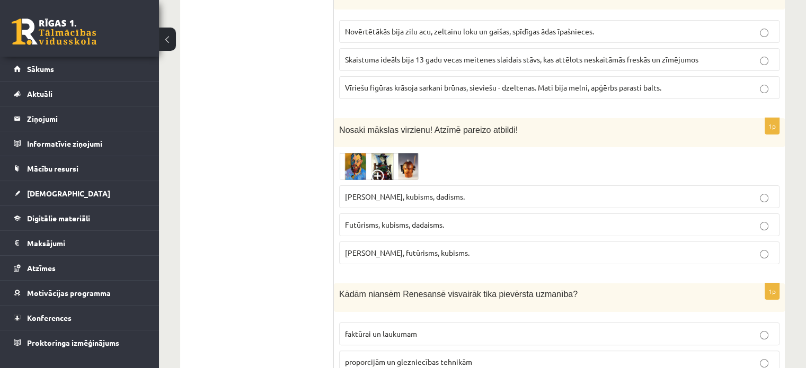
click at [444, 191] on p "Fovisms, kubisms, dadisms." at bounding box center [559, 196] width 428 height 11
drag, startPoint x: 340, startPoint y: 173, endPoint x: 376, endPoint y: 178, distance: 36.3
click at [376, 213] on label "Futūrisms, kubisms, dadaisms." at bounding box center [559, 224] width 440 height 23
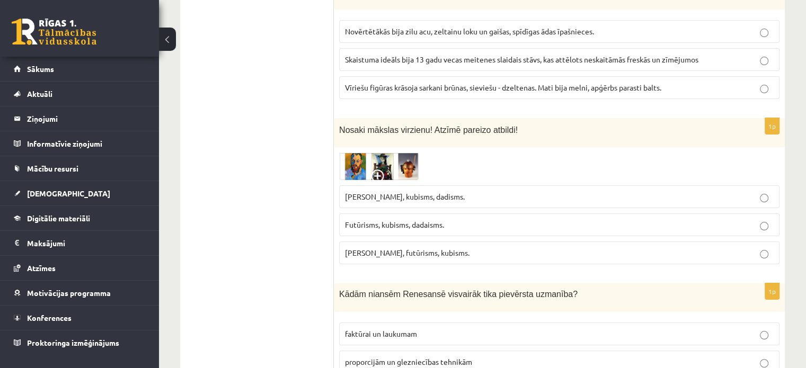
click at [356, 153] on img at bounding box center [378, 167] width 79 height 28
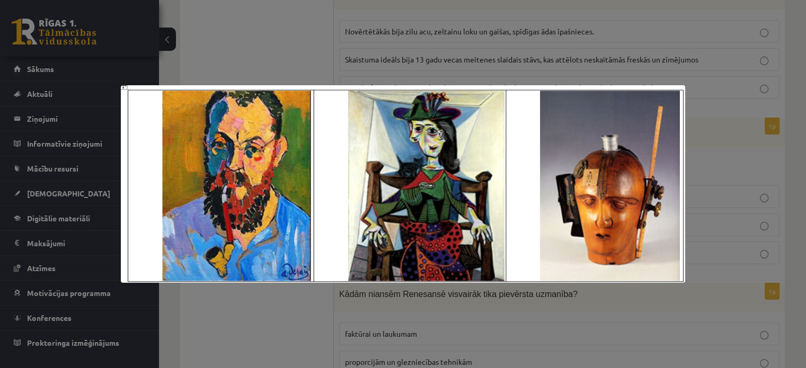
click at [288, 41] on div at bounding box center [403, 184] width 806 height 368
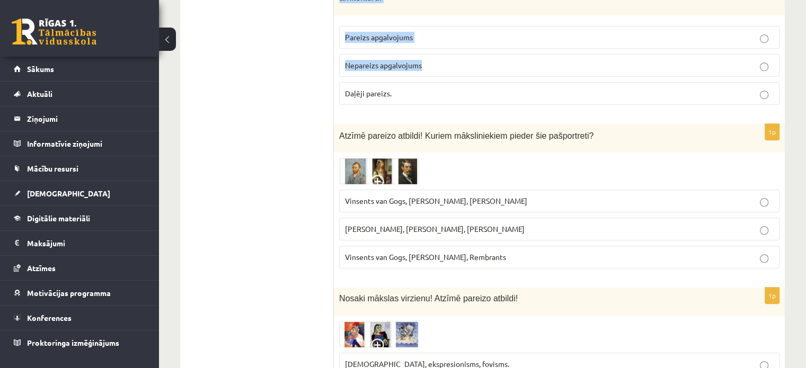
scroll to position [4699, 0]
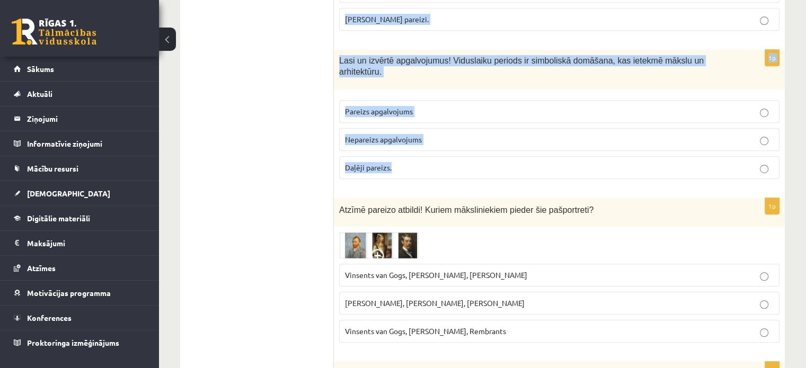
drag, startPoint x: 338, startPoint y: 33, endPoint x: 513, endPoint y: 97, distance: 185.5
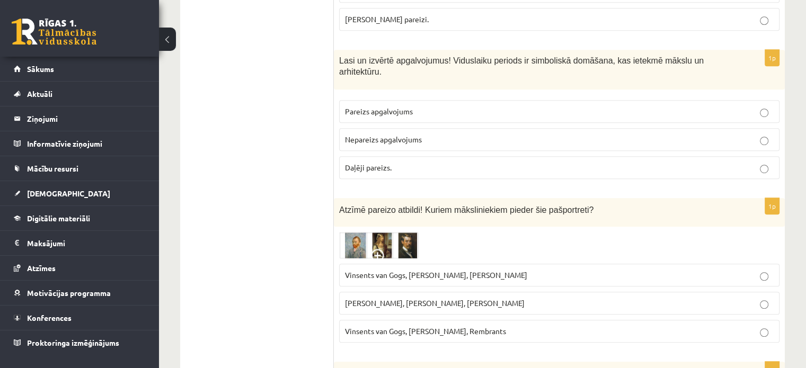
drag, startPoint x: 288, startPoint y: 136, endPoint x: 331, endPoint y: 154, distance: 46.7
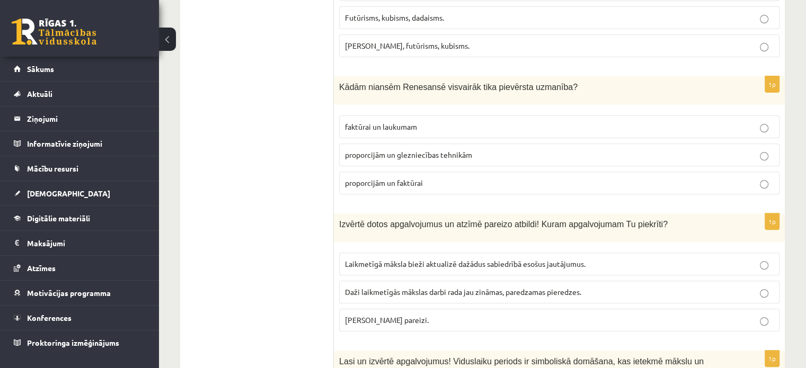
scroll to position [4410, 0]
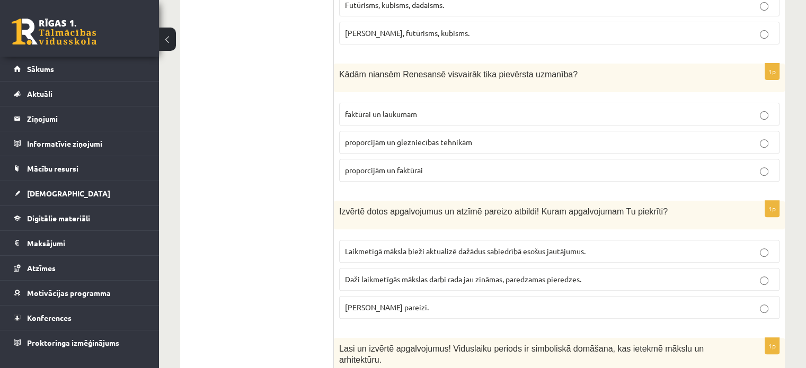
click at [369, 137] on span "proporcijām un glezniecības tehnikām" at bounding box center [408, 142] width 127 height 10
click at [384, 302] on span "Abi apgalvojumi pareizi." at bounding box center [387, 307] width 84 height 10
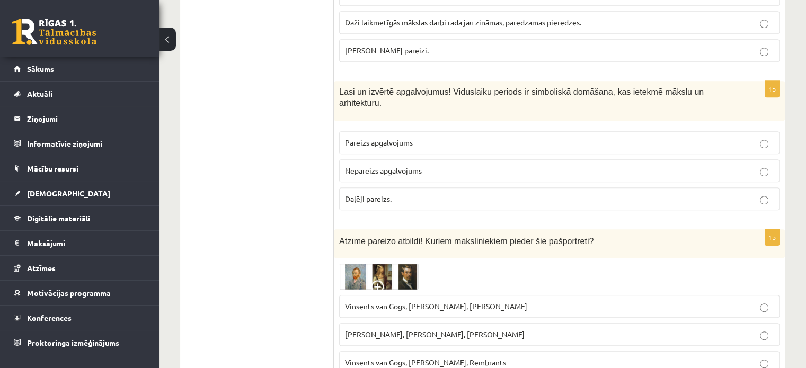
scroll to position [4680, 0]
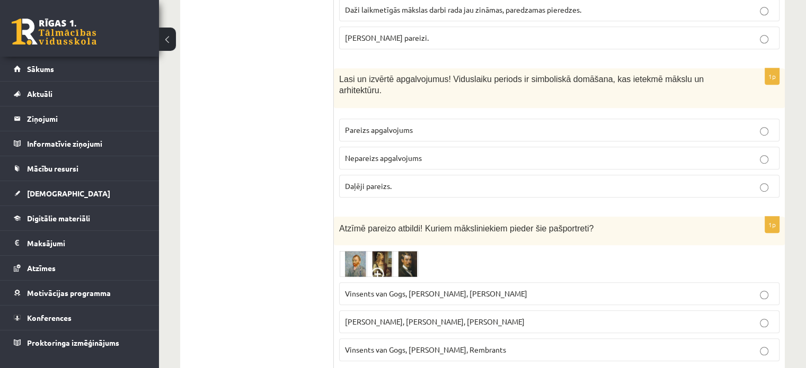
click at [504, 124] on p "Pareizs apgalvojums" at bounding box center [559, 129] width 428 height 11
click at [356, 251] on img at bounding box center [378, 264] width 79 height 26
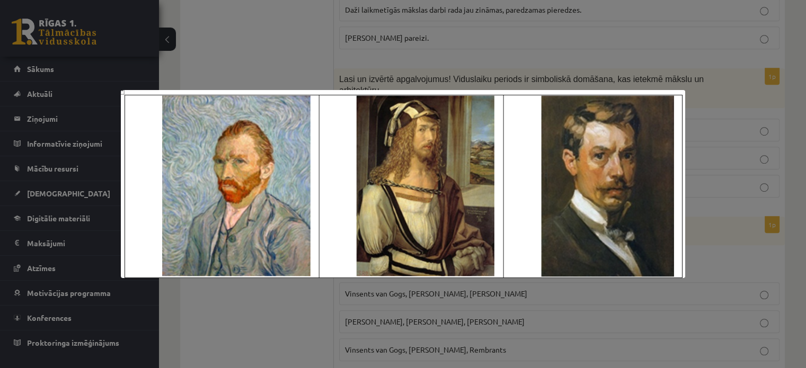
click at [263, 316] on div at bounding box center [403, 184] width 806 height 368
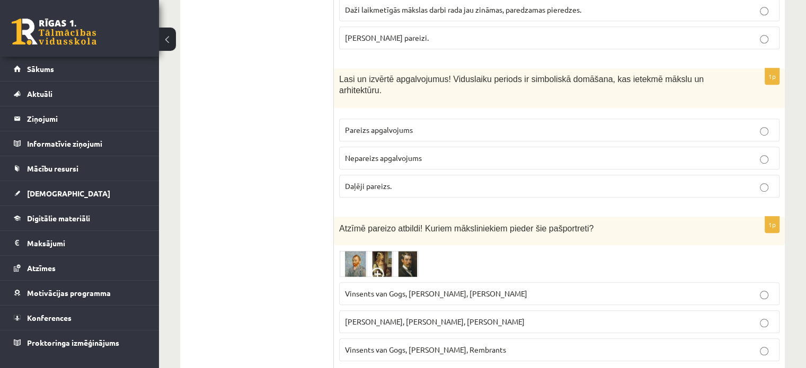
click at [356, 251] on img at bounding box center [378, 264] width 79 height 26
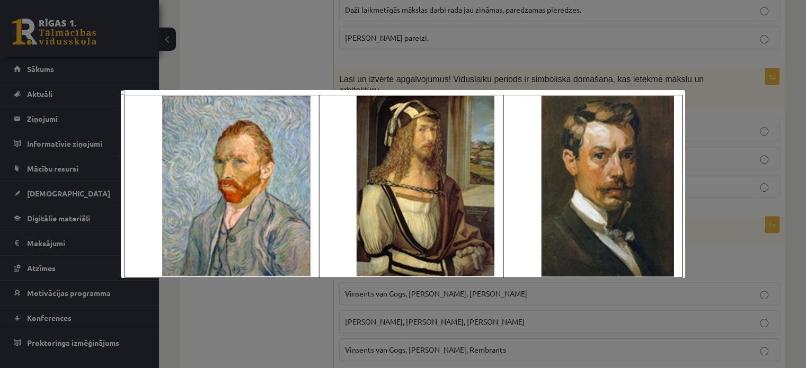
click at [294, 299] on div at bounding box center [403, 184] width 806 height 368
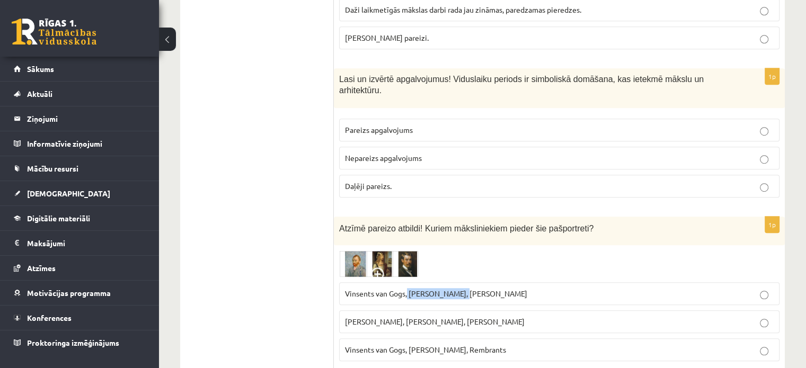
drag, startPoint x: 408, startPoint y: 228, endPoint x: 460, endPoint y: 230, distance: 51.9
click at [460, 289] on span "Vinsents van Gogs, Albrehts Dīrers, Janis Rozentāls" at bounding box center [436, 294] width 182 height 10
click at [462, 289] on span "Vinsents van Gogs, Albrehts Dīrers, Janis Rozentāls" at bounding box center [436, 294] width 182 height 10
click at [407, 251] on img at bounding box center [378, 264] width 79 height 26
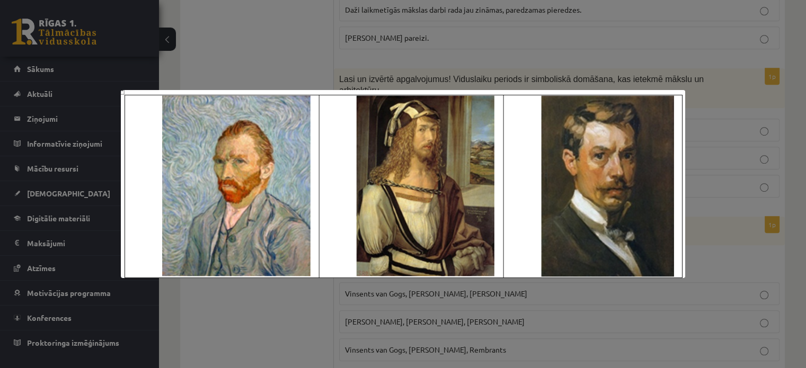
drag, startPoint x: 617, startPoint y: 311, endPoint x: 636, endPoint y: 312, distance: 19.1
click at [619, 312] on div at bounding box center [403, 184] width 806 height 368
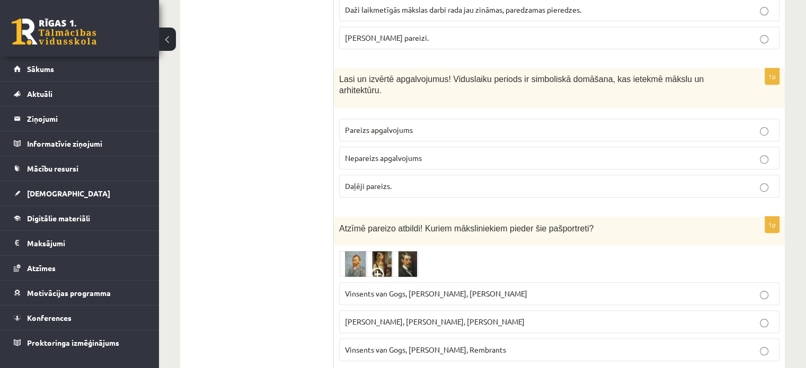
drag, startPoint x: 805, startPoint y: 341, endPoint x: 807, endPoint y: 352, distance: 11.8
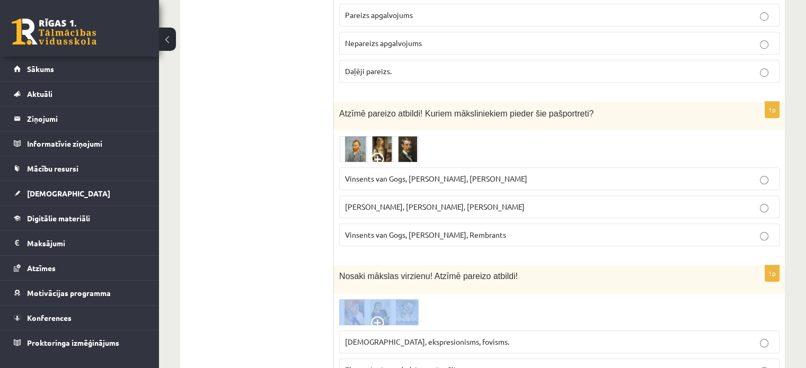
scroll to position [4811, 0]
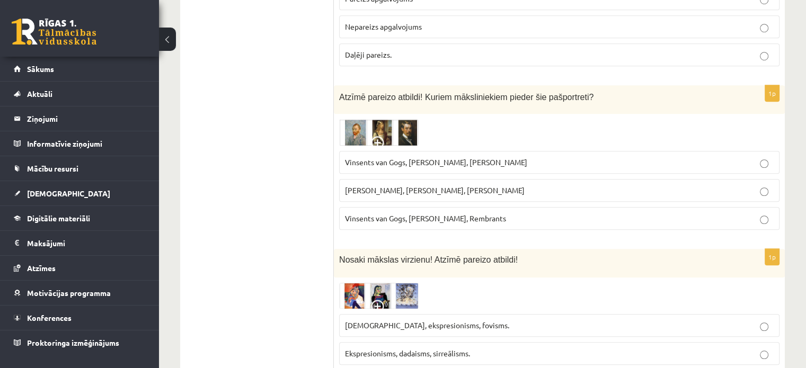
click at [346, 283] on img at bounding box center [378, 296] width 79 height 26
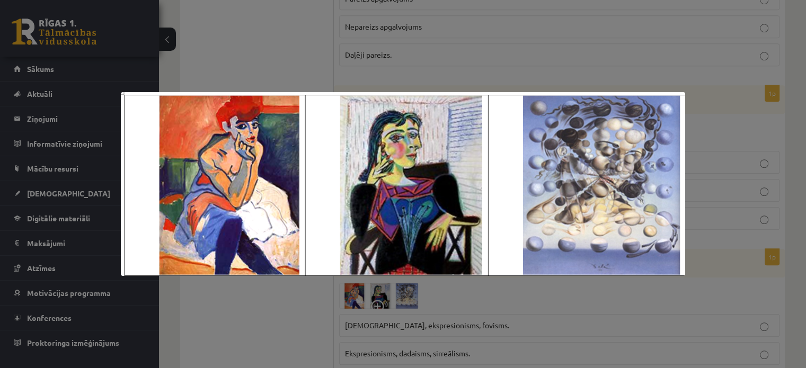
click at [291, 301] on div at bounding box center [403, 184] width 806 height 368
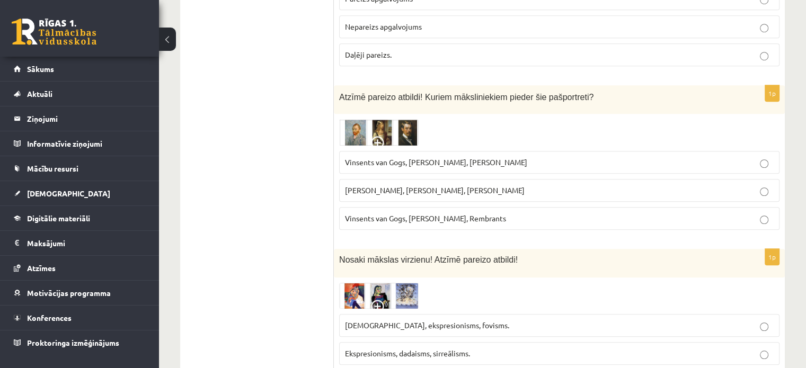
click at [396, 283] on img at bounding box center [378, 296] width 79 height 26
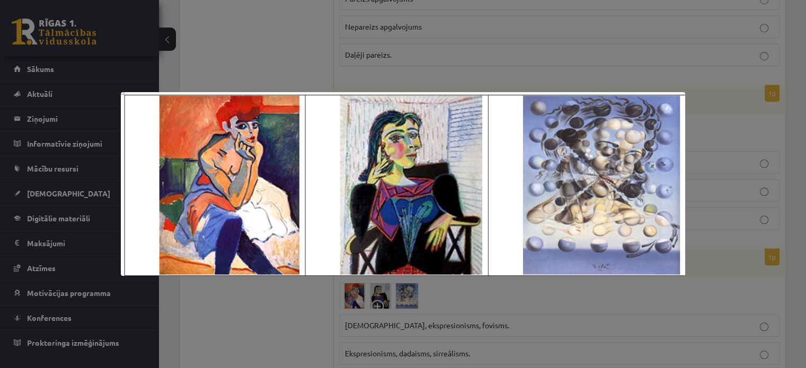
click at [280, 256] on img at bounding box center [403, 184] width 564 height 184
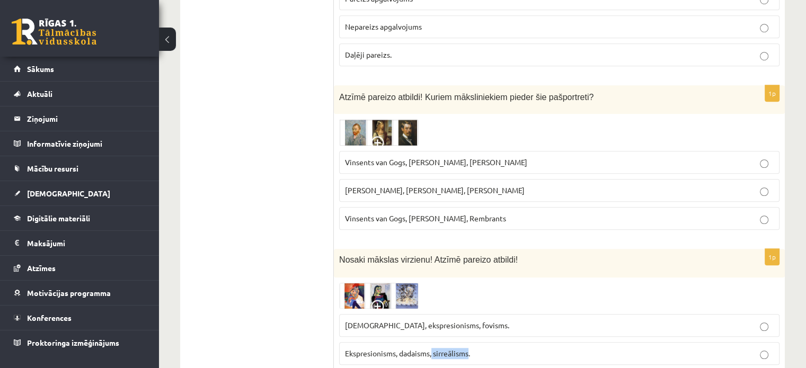
drag, startPoint x: 433, startPoint y: 286, endPoint x: 470, endPoint y: 290, distance: 37.3
click at [470, 349] on span "Ekspresionisms, dadaisms, sirreālisms." at bounding box center [407, 354] width 125 height 10
click at [378, 283] on img at bounding box center [378, 296] width 79 height 26
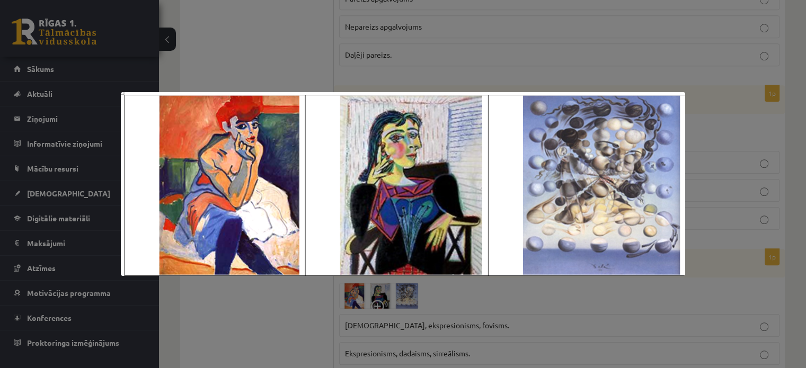
click at [376, 311] on div at bounding box center [403, 184] width 806 height 368
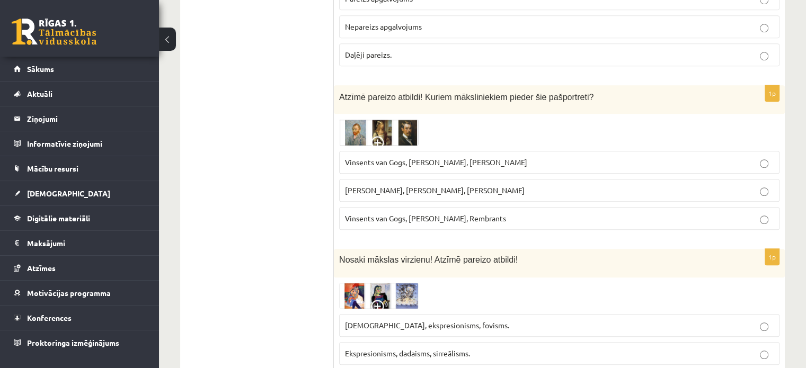
drag, startPoint x: 341, startPoint y: 315, endPoint x: 334, endPoint y: 325, distance: 12.2
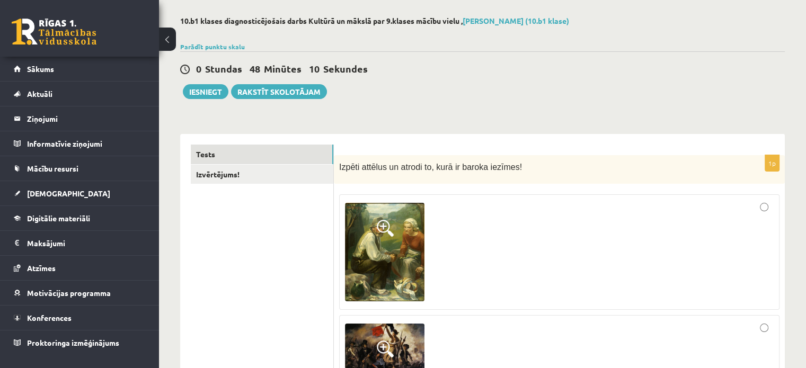
scroll to position [33, 0]
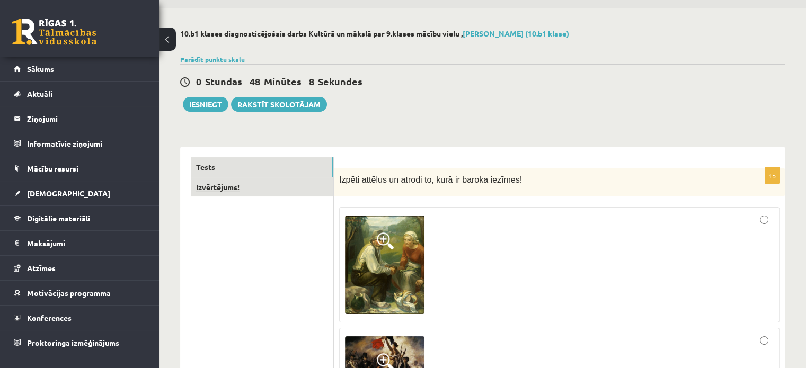
click at [235, 181] on link "Izvērtējums!" at bounding box center [262, 187] width 142 height 20
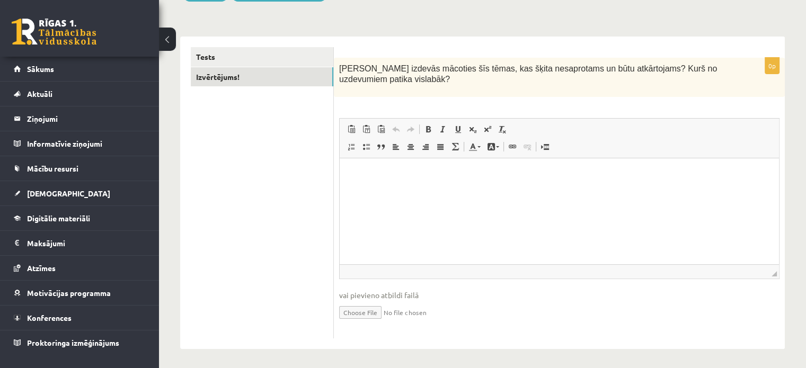
scroll to position [145, 0]
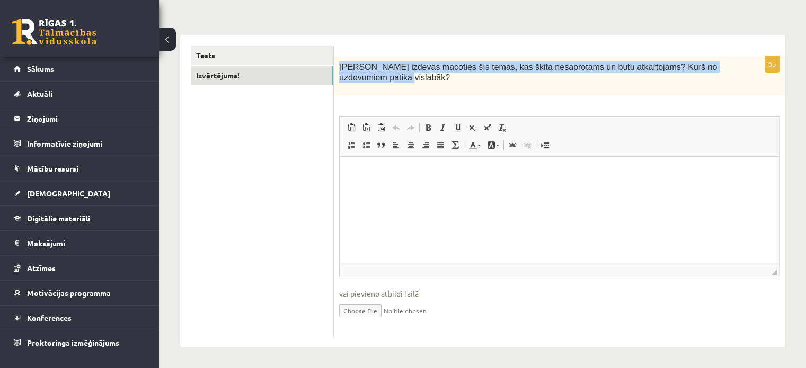
drag, startPoint x: 341, startPoint y: 69, endPoint x: 388, endPoint y: 88, distance: 51.1
click at [388, 88] on div "Kas izdevās mācoties šīs tēmas, kas šķita nesaprotams un būtu atkārtojams? Kurš…" at bounding box center [559, 76] width 451 height 40
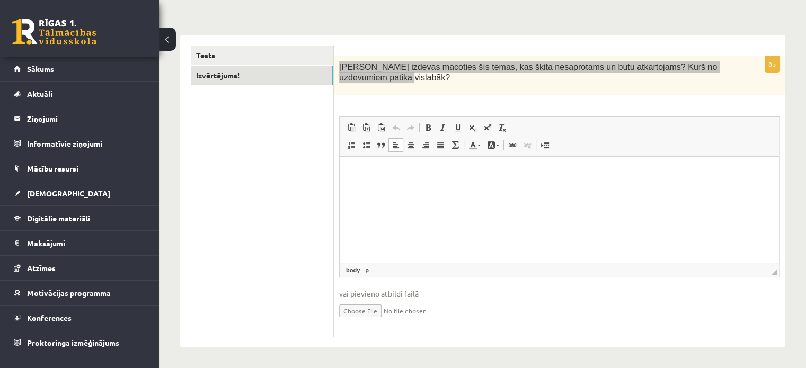
click at [419, 183] on html at bounding box center [559, 173] width 439 height 32
click at [428, 187] on html at bounding box center [559, 173] width 439 height 32
drag, startPoint x: 481, startPoint y: 174, endPoint x: 456, endPoint y: 162, distance: 28.9
click at [481, 174] on p "**********" at bounding box center [559, 172] width 418 height 11
click at [510, 175] on p "**********" at bounding box center [559, 172] width 418 height 11
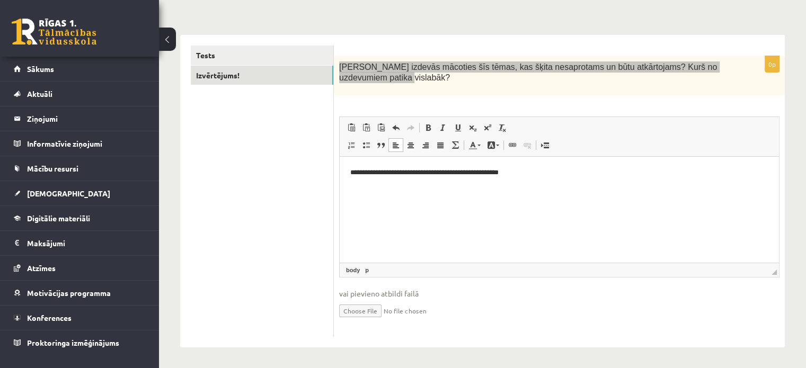
click at [511, 175] on p "**********" at bounding box center [559, 172] width 418 height 11
click at [569, 180] on html "**********" at bounding box center [559, 173] width 439 height 32
click at [380, 189] on html "**********" at bounding box center [559, 173] width 439 height 32
click at [623, 177] on p "**********" at bounding box center [559, 172] width 418 height 11
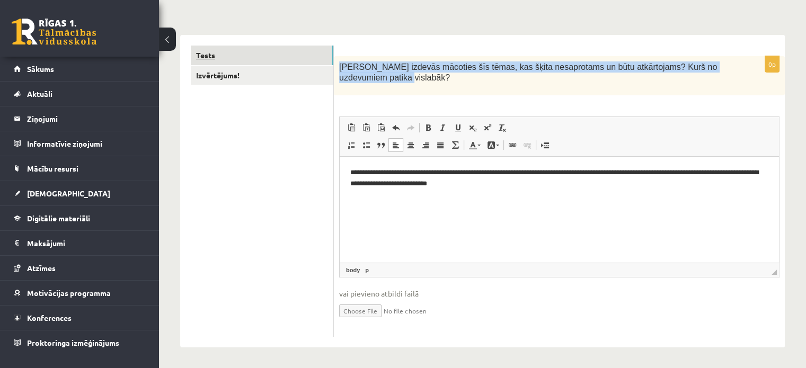
click at [273, 47] on link "Tests" at bounding box center [262, 56] width 142 height 20
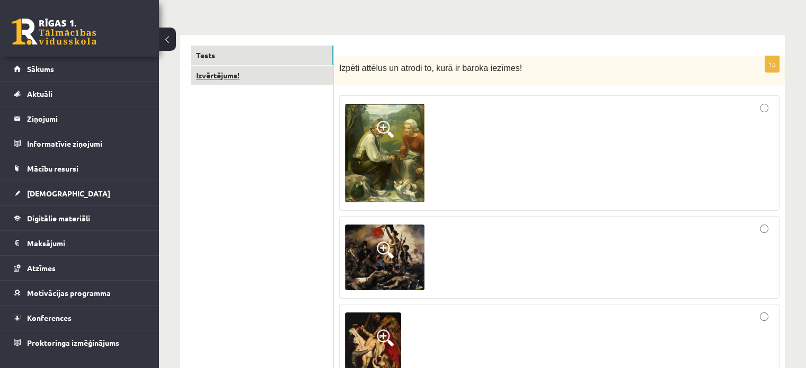
click at [292, 70] on link "Izvērtējums!" at bounding box center [262, 76] width 142 height 20
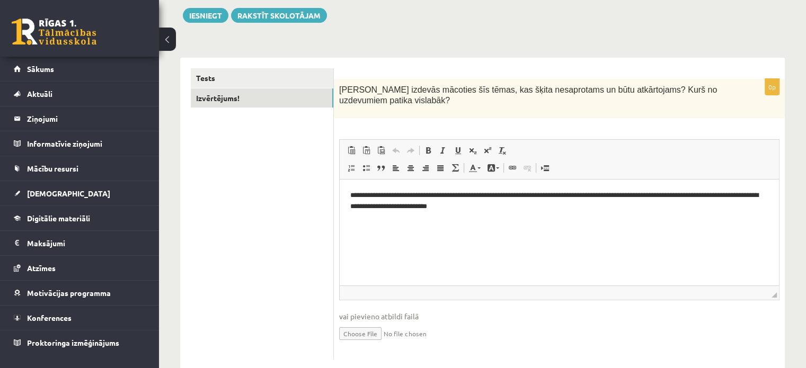
scroll to position [105, 0]
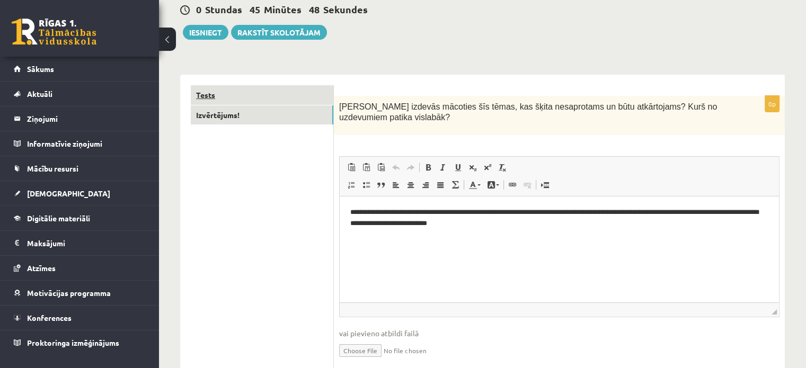
drag, startPoint x: 297, startPoint y: 86, endPoint x: 295, endPoint y: 93, distance: 6.6
click at [297, 87] on link "Tests" at bounding box center [262, 95] width 142 height 20
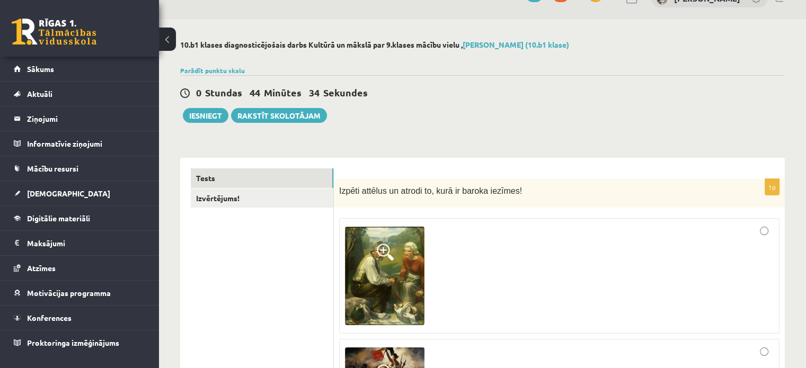
scroll to position [66, 0]
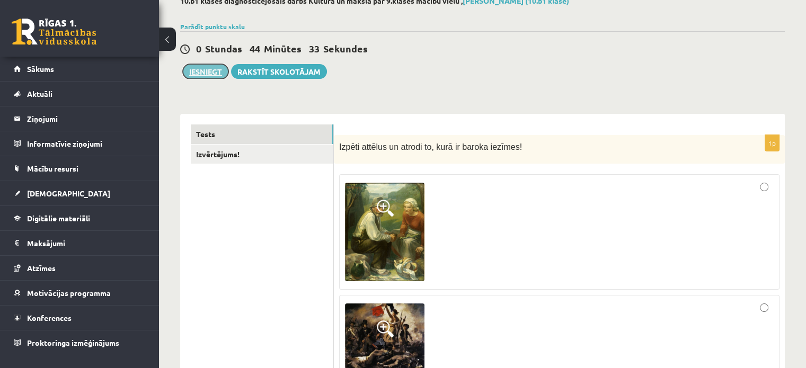
click at [223, 72] on button "Iesniegt" at bounding box center [206, 71] width 46 height 15
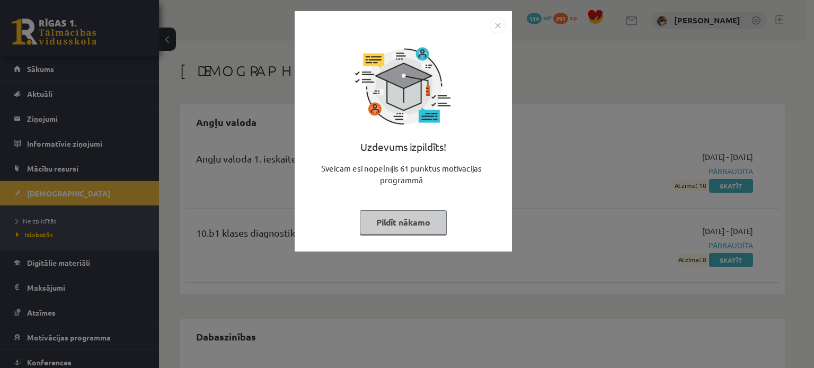
click at [396, 219] on button "Pildīt nākamo" at bounding box center [403, 222] width 87 height 24
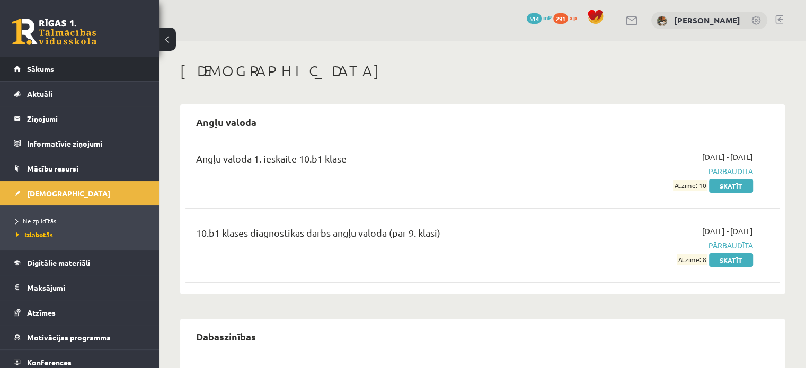
click at [70, 66] on link "Sākums" at bounding box center [80, 69] width 132 height 24
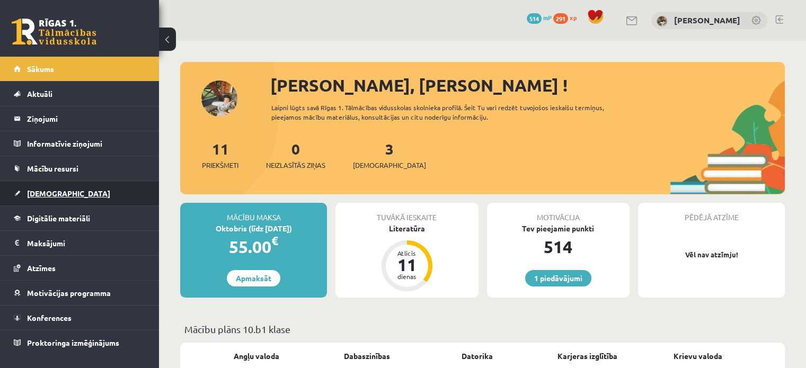
click at [83, 201] on link "[DEMOGRAPHIC_DATA]" at bounding box center [80, 193] width 132 height 24
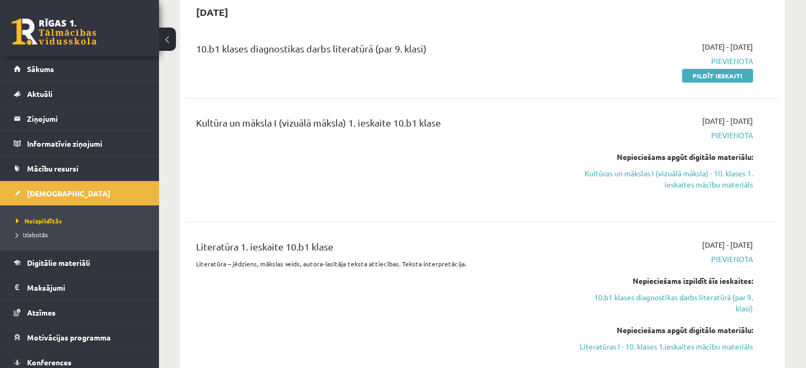
scroll to position [33, 0]
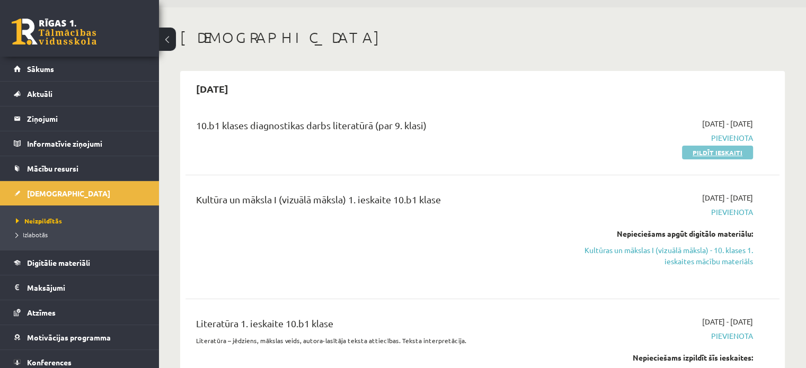
click at [735, 151] on link "Pildīt ieskaiti" at bounding box center [717, 153] width 71 height 14
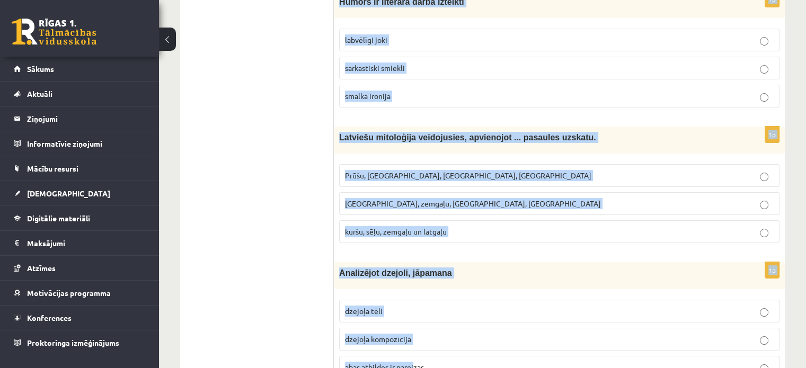
scroll to position [4189, 0]
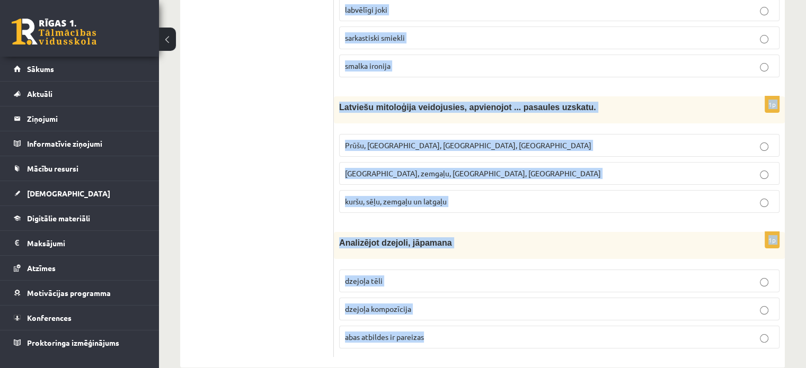
drag, startPoint x: 337, startPoint y: 213, endPoint x: 465, endPoint y: 319, distance: 165.9
copy form "Loremipsu do sitame consectetu adipis elitse, doe te incidid utlabor 0e Dolo ma…"
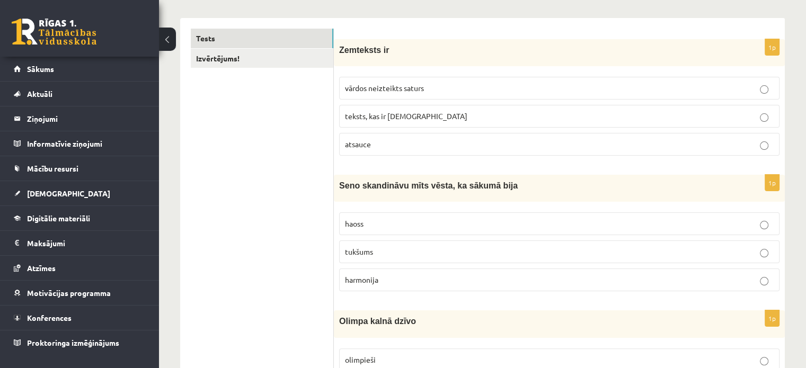
scroll to position [184, 0]
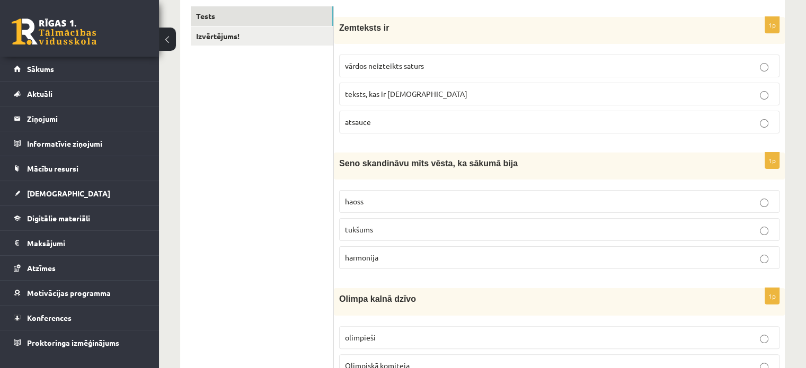
drag, startPoint x: 409, startPoint y: 64, endPoint x: 373, endPoint y: 65, distance: 35.5
click at [406, 64] on span "vārdos neizteikts saturs" at bounding box center [384, 66] width 79 height 10
click at [552, 66] on p "vārdos neizteikts saturs" at bounding box center [559, 65] width 428 height 11
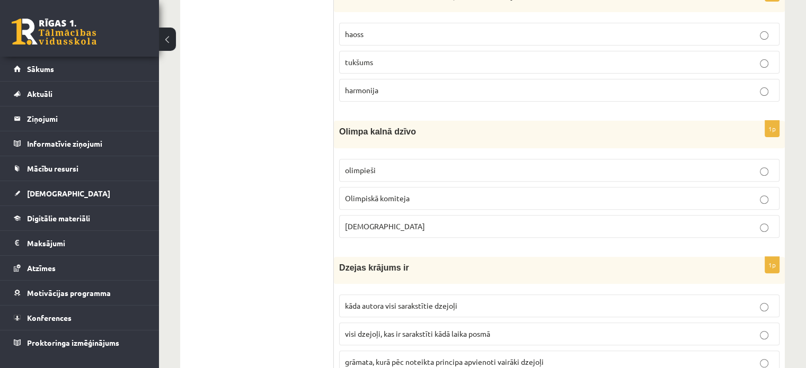
scroll to position [373, 0]
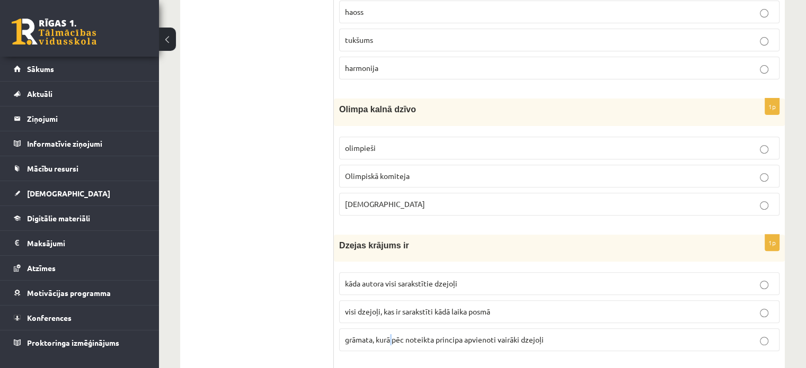
drag, startPoint x: 392, startPoint y: 334, endPoint x: 388, endPoint y: 305, distance: 30.0
click at [392, 335] on span "grāmata, kurā pēc noteikta principa apvienoti vairāki dzejoļi" at bounding box center [444, 340] width 199 height 10
click at [396, 199] on p "[DEMOGRAPHIC_DATA]" at bounding box center [559, 204] width 428 height 11
click at [722, 334] on p "grāmata, kurā pēc noteikta principa apvienoti vairāki dzejoļi" at bounding box center [559, 339] width 428 height 11
click at [395, 35] on p "tukšums" at bounding box center [559, 39] width 428 height 11
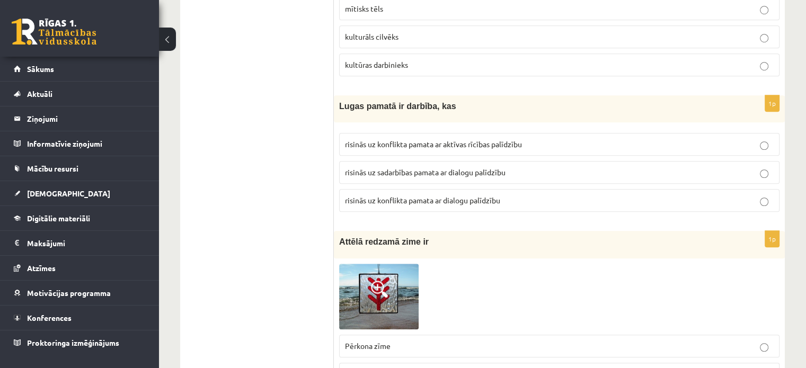
scroll to position [790, 0]
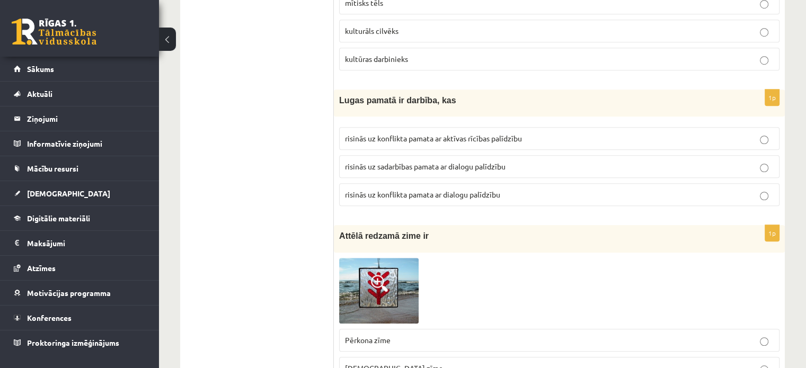
click at [387, 4] on p "mītisks tēls" at bounding box center [559, 2] width 428 height 11
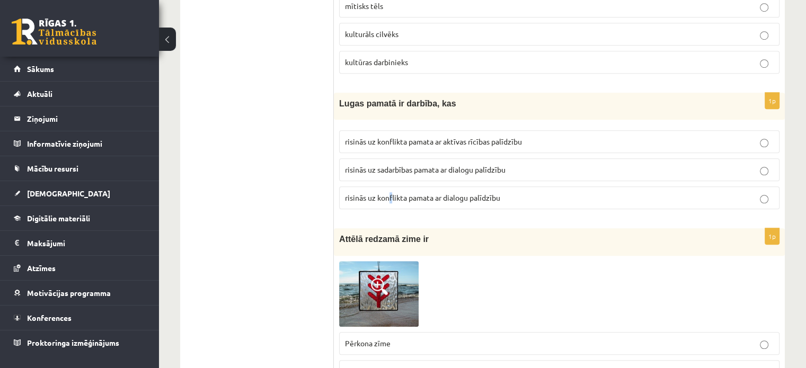
click at [391, 183] on fieldset "risinās uz konflikta pamata ar aktīvas rīcības palīdzību risinās uz sadarbības …" at bounding box center [559, 168] width 440 height 87
click at [463, 186] on label "risinās uz konflikta pamata ar dialogu palīdzību" at bounding box center [559, 197] width 440 height 23
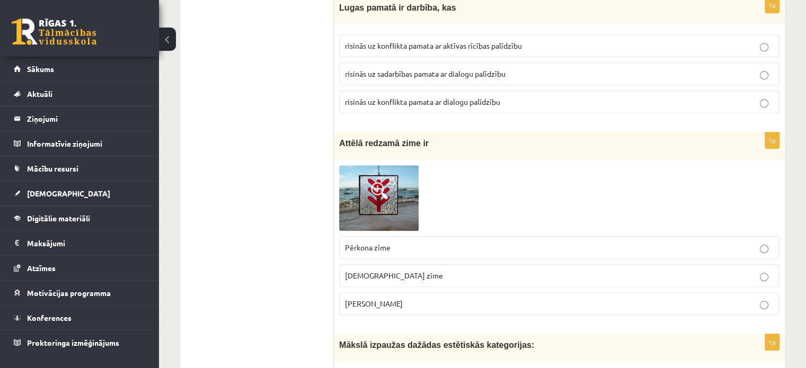
scroll to position [971, 0]
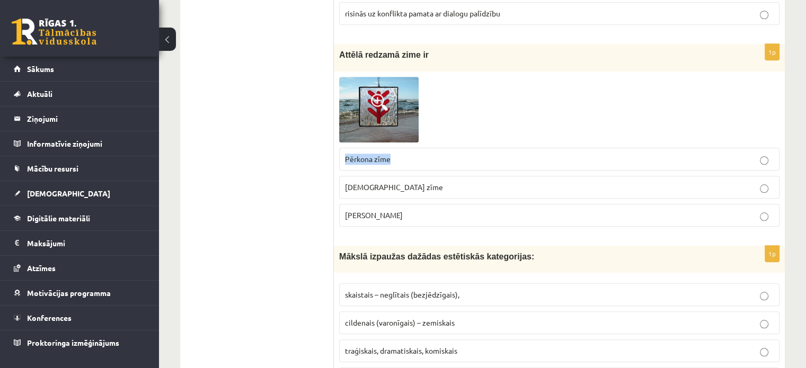
drag, startPoint x: 343, startPoint y: 157, endPoint x: 394, endPoint y: 159, distance: 51.4
click at [394, 159] on div "1p Attēlā redzamā zime ir Pērkona zīme Dieva zīme Laimas slotiņa" at bounding box center [559, 139] width 451 height 191
copy span "Pērkona zīme"
click at [372, 88] on link at bounding box center [378, 110] width 79 height 66
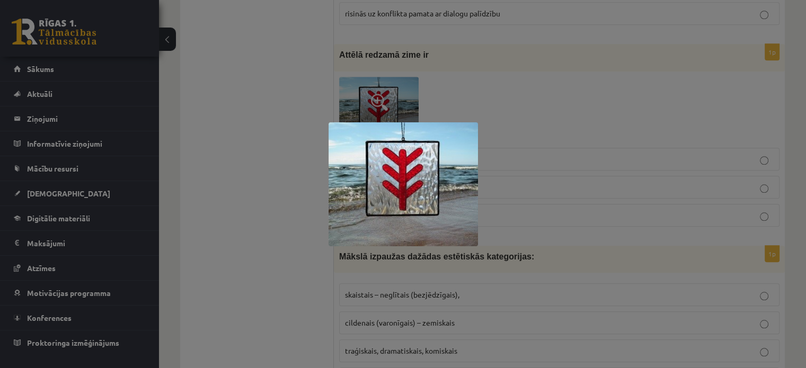
click at [402, 76] on div at bounding box center [403, 184] width 806 height 368
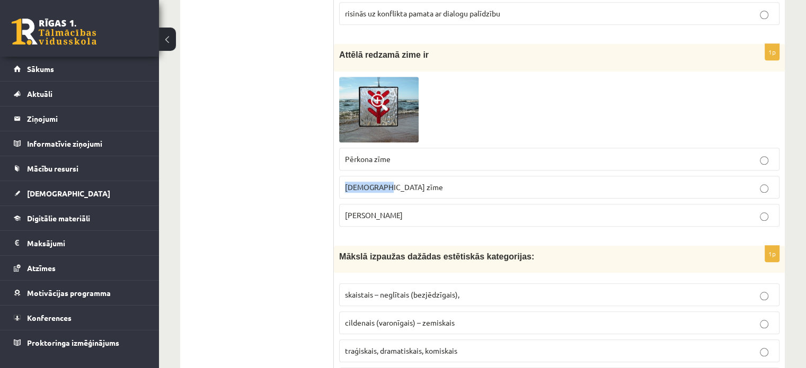
drag, startPoint x: 338, startPoint y: 184, endPoint x: 388, endPoint y: 183, distance: 49.3
click at [388, 183] on div "1p Attēlā redzamā zime ir Pērkona zīme Dieva zīme Laimas slotiņa" at bounding box center [559, 139] width 451 height 191
copy span "[DEMOGRAPHIC_DATA] zīme"
drag, startPoint x: 342, startPoint y: 209, endPoint x: 404, endPoint y: 210, distance: 62.0
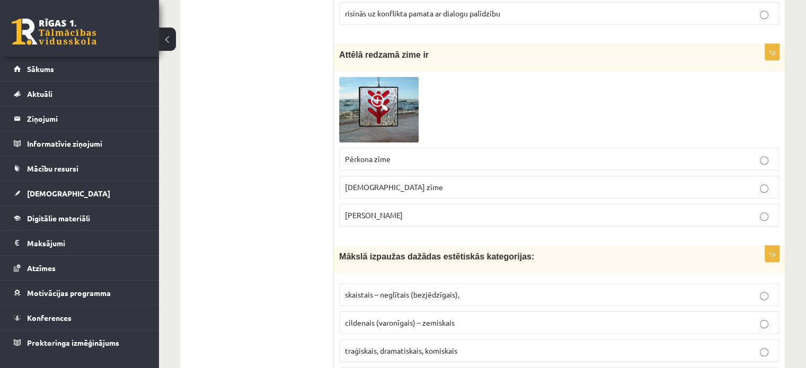
click at [404, 210] on label "Laimas slotiņa" at bounding box center [559, 215] width 440 height 23
copy span "Laimas slotiņa"
click at [769, 210] on p "Laimas slotiņa" at bounding box center [559, 215] width 428 height 11
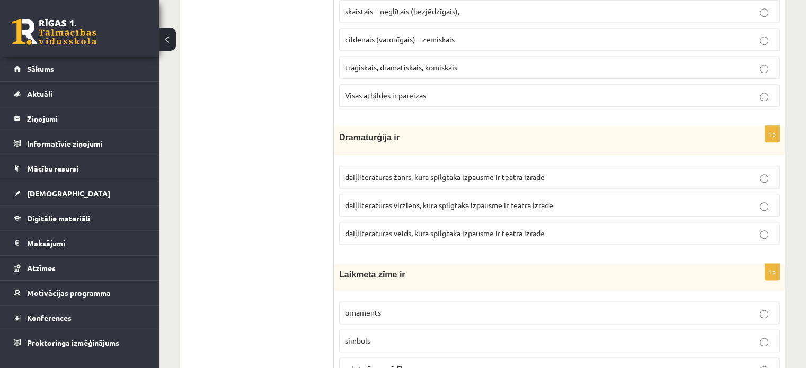
scroll to position [1260, 0]
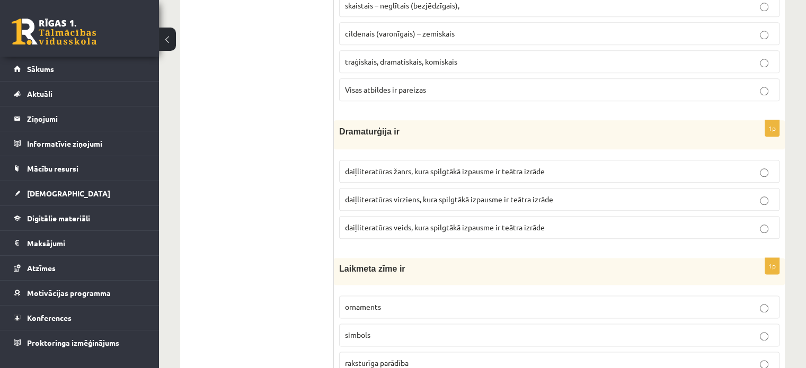
click at [377, 85] on span "Visas atbildes ir pareizas" at bounding box center [385, 90] width 81 height 10
click at [383, 352] on label "raksturīga parādība" at bounding box center [559, 363] width 440 height 23
click at [418, 222] on span "daiļliteratūras veids, kura spilgtākā izpausme ir teātra izrāde" at bounding box center [445, 227] width 200 height 10
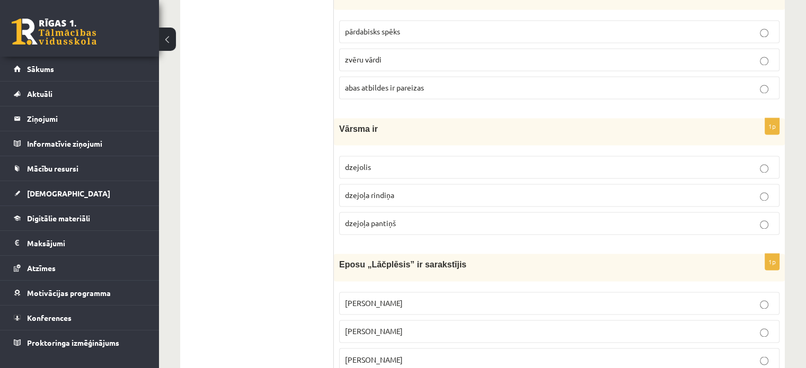
scroll to position [1682, 0]
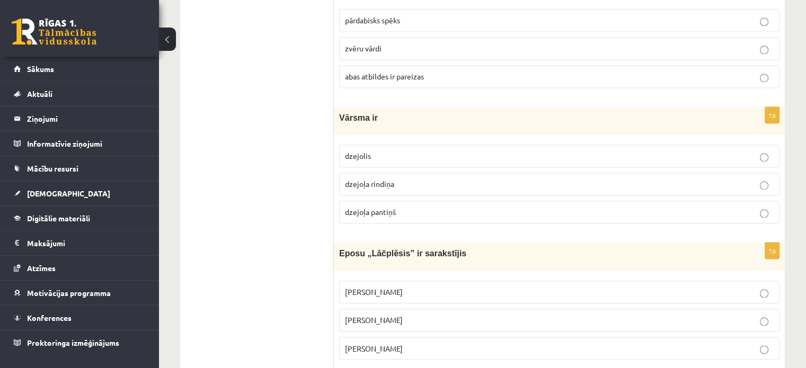
click at [349, 15] on span "pārdabisks spēks" at bounding box center [372, 20] width 55 height 10
click at [404, 309] on label "Andrejs Pumpurs" at bounding box center [559, 320] width 440 height 23
click at [394, 181] on p "dzejoļa rindiņa" at bounding box center [559, 183] width 428 height 11
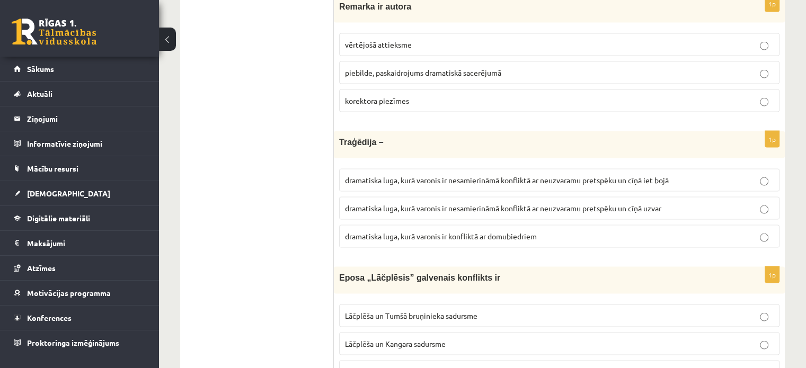
scroll to position [2076, 0]
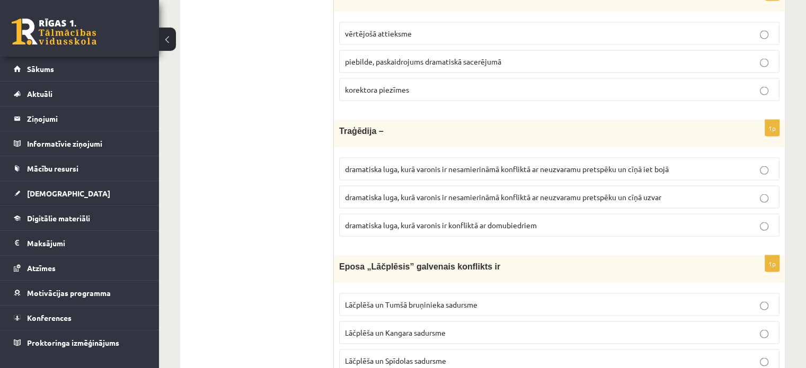
drag, startPoint x: 344, startPoint y: 46, endPoint x: 323, endPoint y: 25, distance: 30.0
click at [345, 50] on label "piebilde, paskaidrojums dramatiskā sacerējumā" at bounding box center [559, 61] width 440 height 23
click at [597, 164] on p "dramatiska luga, kurā varonis ir nesamierināmā konfliktā ar neuzvaramu pretspēk…" at bounding box center [559, 169] width 428 height 11
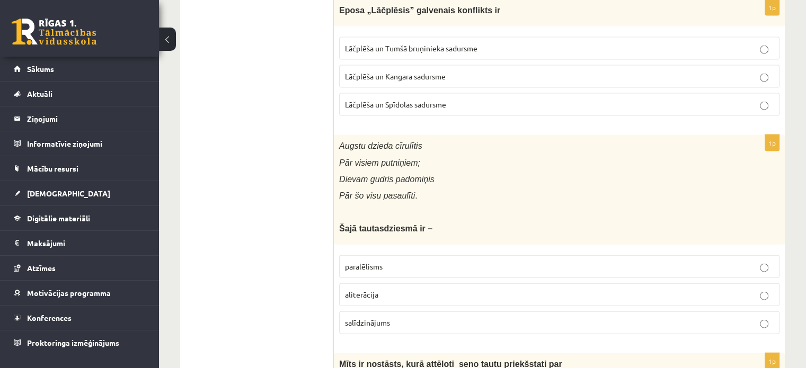
scroll to position [2338, 0]
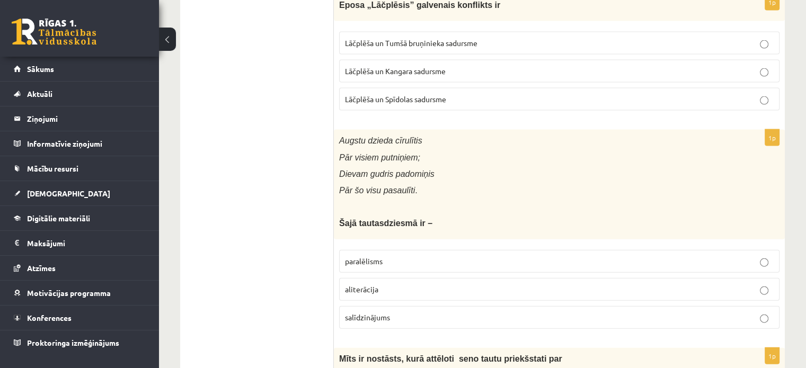
click at [383, 136] on span "Augstu dzieda cīrulītis" at bounding box center [380, 140] width 83 height 9
click at [407, 256] on p "paralēlisms" at bounding box center [559, 261] width 428 height 11
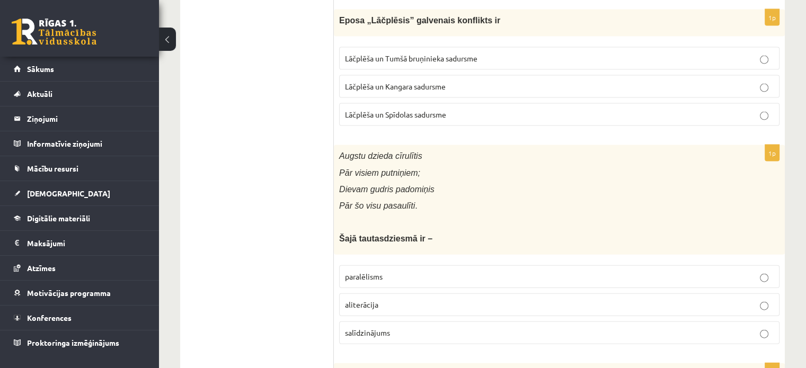
scroll to position [2317, 0]
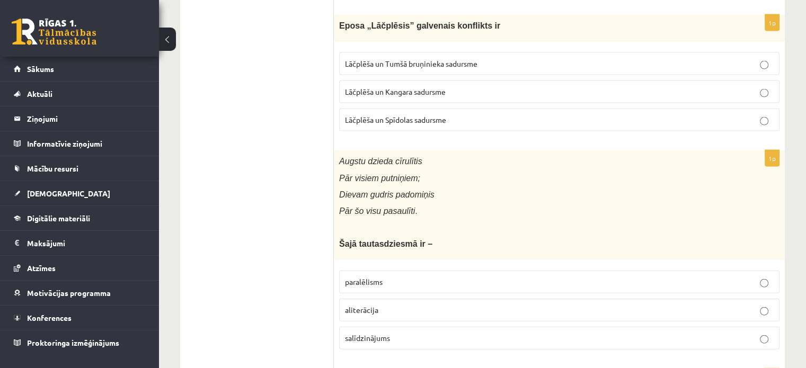
click at [370, 59] on span "Lāčplēša un Tumšā bruņinieka sadursme" at bounding box center [411, 64] width 132 height 10
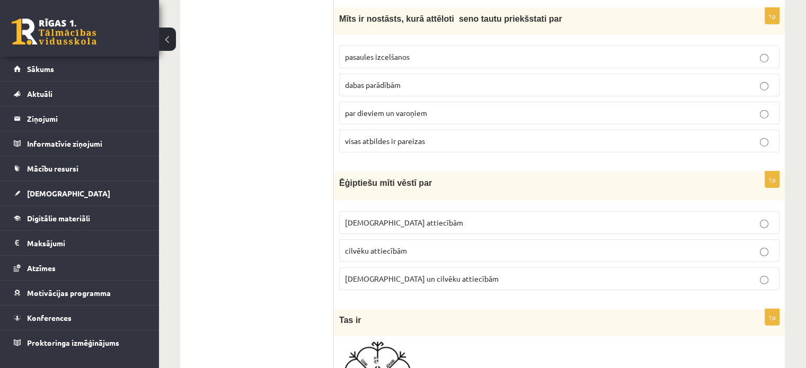
scroll to position [2700, 0]
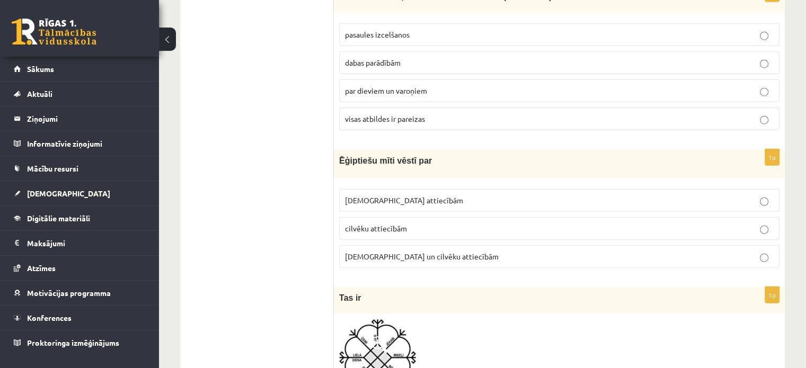
click at [406, 114] on span "visas atbildes ir pareizas" at bounding box center [385, 119] width 80 height 10
click at [403, 195] on p "Dievu attiecībām" at bounding box center [559, 200] width 428 height 11
click at [409, 252] on span "Dievu un cilvēku attiecībām" at bounding box center [422, 257] width 154 height 10
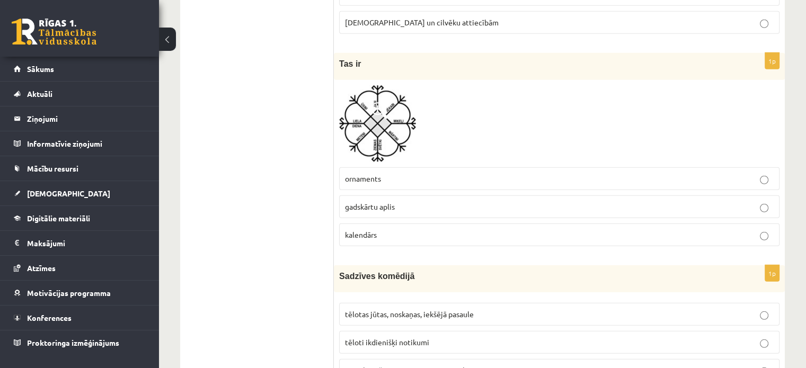
scroll to position [2951, 0]
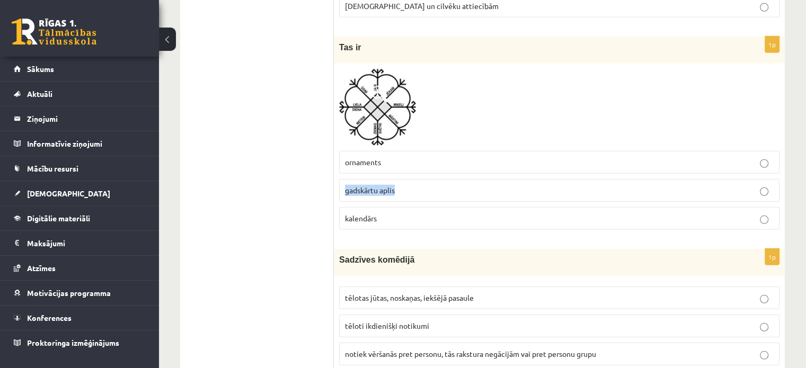
drag, startPoint x: 343, startPoint y: 181, endPoint x: 404, endPoint y: 186, distance: 60.6
click at [403, 186] on label "gadskārtu aplis" at bounding box center [559, 190] width 440 height 23
copy span "gadskārtu aplis"
drag, startPoint x: 547, startPoint y: 169, endPoint x: 667, endPoint y: 187, distance: 121.5
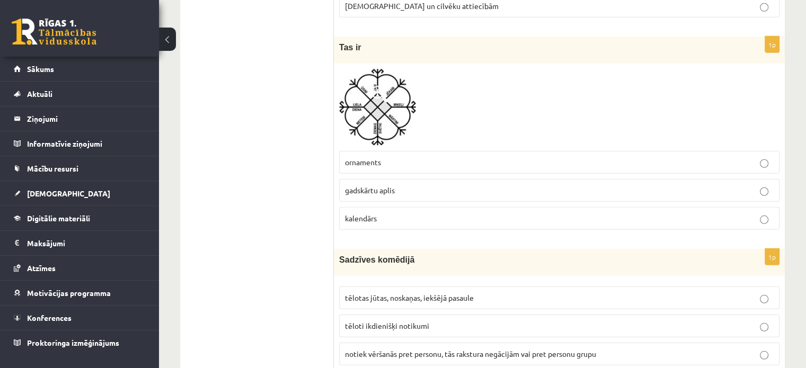
click at [548, 179] on label "gadskārtu aplis" at bounding box center [559, 190] width 440 height 23
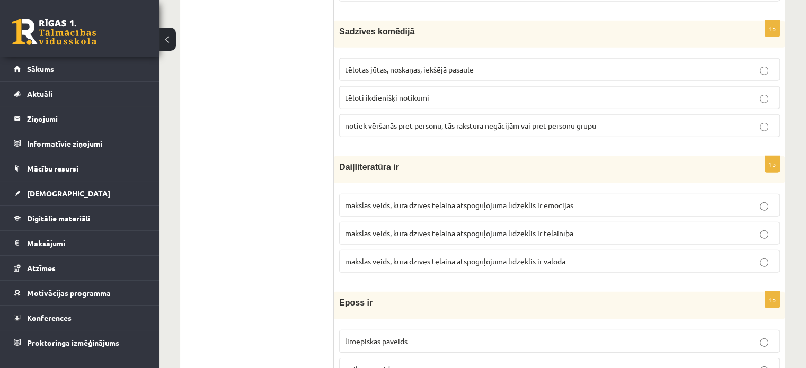
scroll to position [3195, 0]
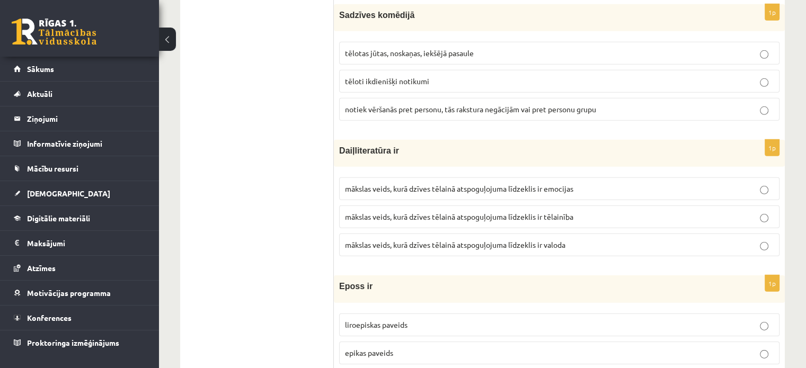
click at [383, 325] on fieldset "liroepiskas paveids epikas paveids lirikas paveids" at bounding box center [559, 351] width 440 height 87
click at [382, 347] on p "epikas paveids" at bounding box center [559, 352] width 428 height 11
drag, startPoint x: 431, startPoint y: 338, endPoint x: 426, endPoint y: 333, distance: 6.8
click at [429, 347] on p "epikas paveids" at bounding box center [559, 352] width 428 height 11
click at [386, 70] on label "tēloti ikdienišķi notikumi" at bounding box center [559, 81] width 440 height 23
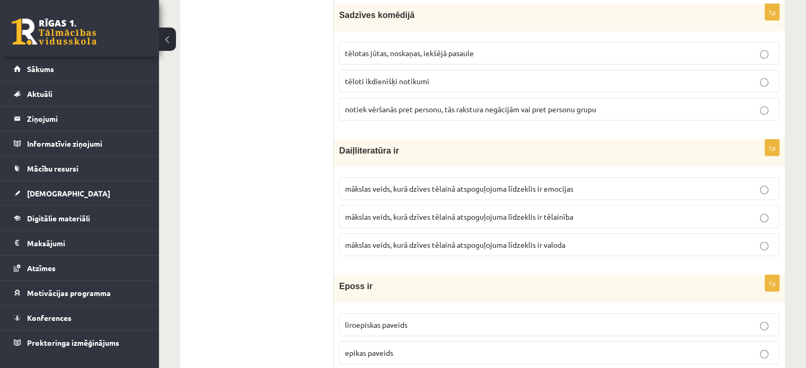
click at [540, 240] on span "mākslas veids, kurā dzīves tēlainā atspoguļojuma līdzeklis ir valoda" at bounding box center [455, 245] width 220 height 10
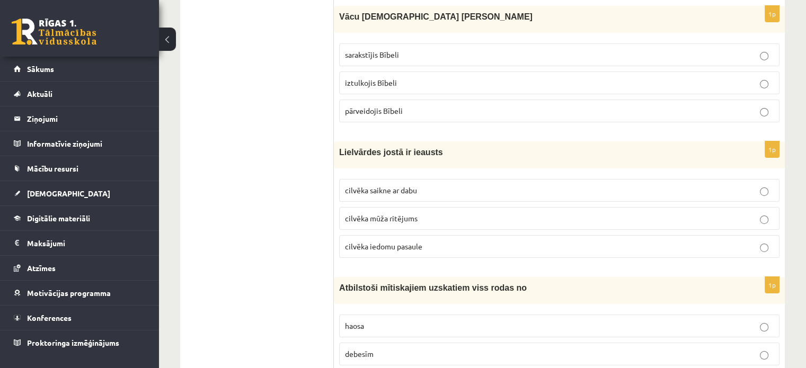
scroll to position [3585, 0]
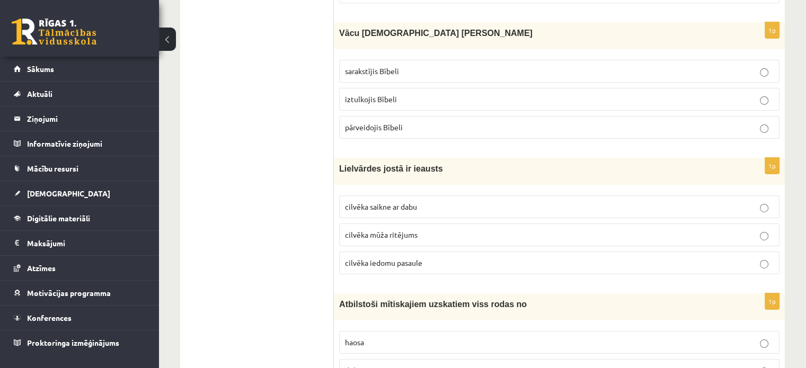
click at [398, 94] on p "iztulkojis Bībeli" at bounding box center [559, 99] width 428 height 11
click at [396, 224] on label "cilvēka mūža ritējums" at bounding box center [559, 235] width 440 height 23
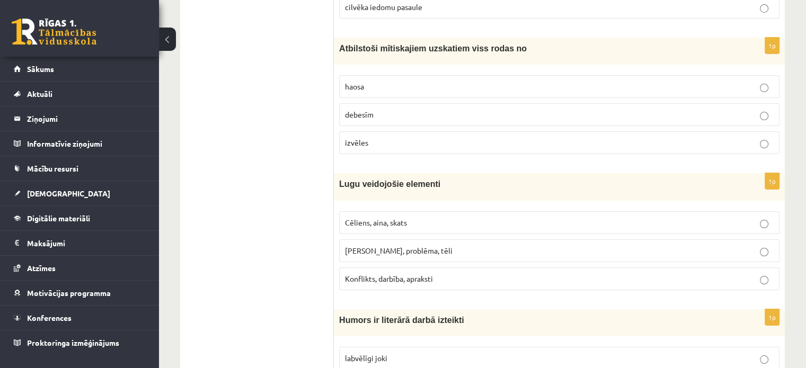
scroll to position [3852, 0]
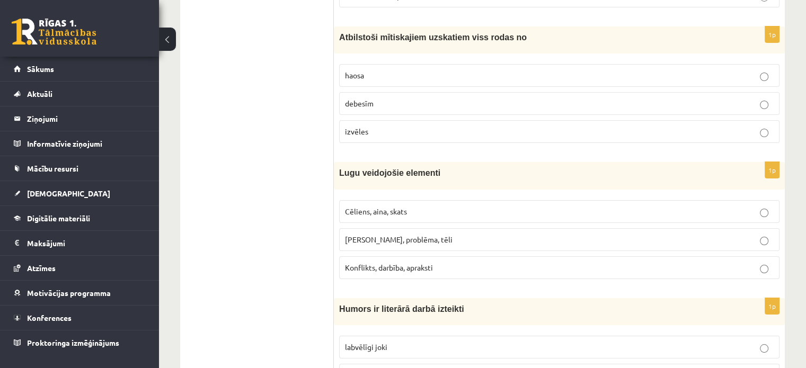
click at [388, 64] on label "haosa" at bounding box center [559, 75] width 440 height 23
click at [378, 207] on span "Cēliens, aina, skats" at bounding box center [376, 212] width 62 height 10
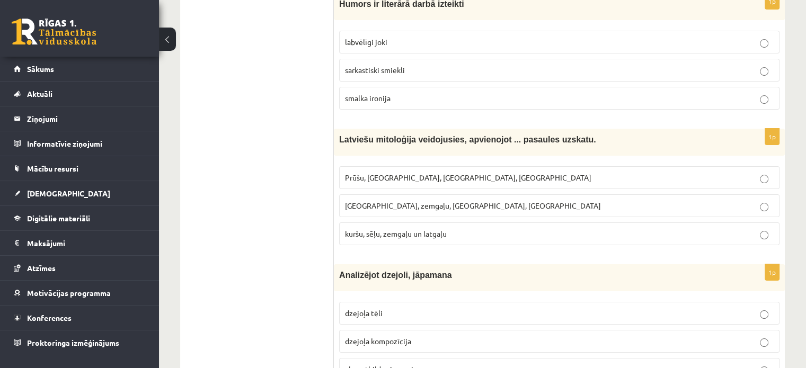
scroll to position [4163, 0]
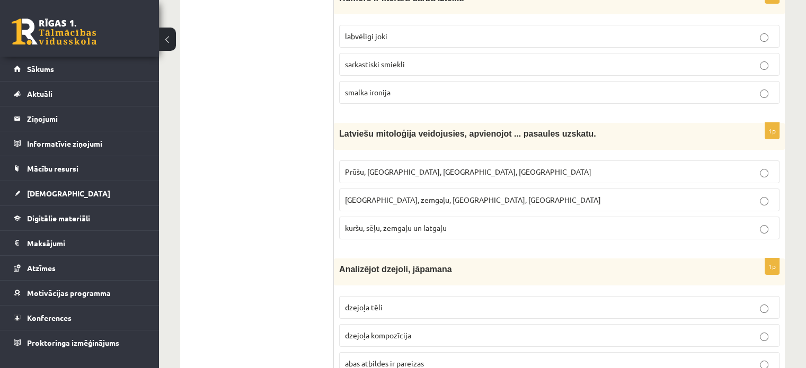
click at [419, 81] on label "smalka ironija" at bounding box center [559, 92] width 440 height 23
click at [420, 359] on span "abas atbildes ir pareizas" at bounding box center [384, 364] width 79 height 10
click at [399, 189] on label "Kuršu, zemgaļu, latgaļu, prūšu" at bounding box center [559, 200] width 440 height 23
click at [421, 217] on label "kuršu, sēļu, zemgaļu un latgaļu" at bounding box center [559, 228] width 440 height 23
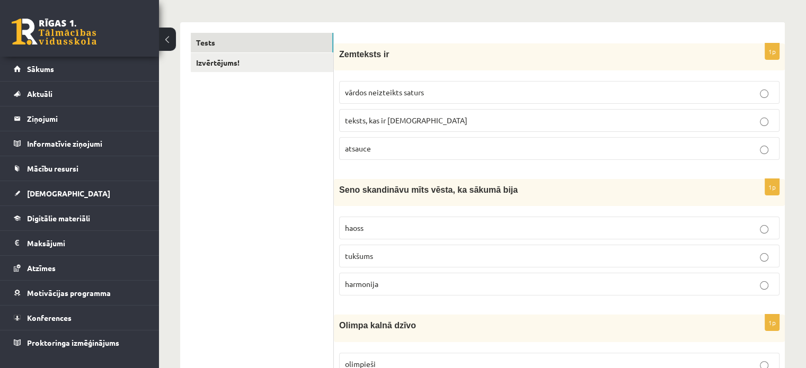
scroll to position [0, 0]
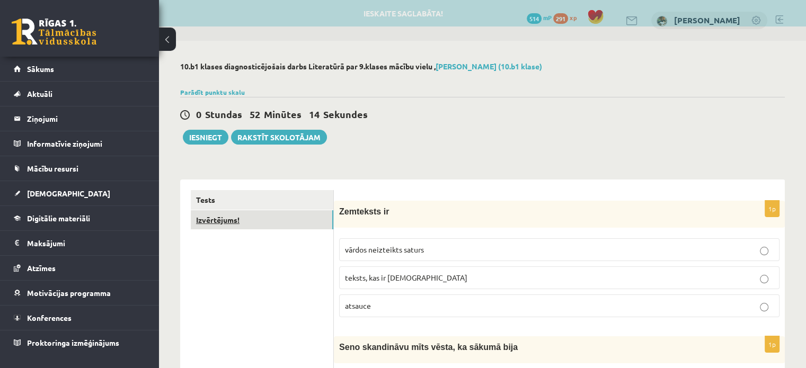
click at [229, 221] on link "Izvērtējums!" at bounding box center [262, 220] width 142 height 20
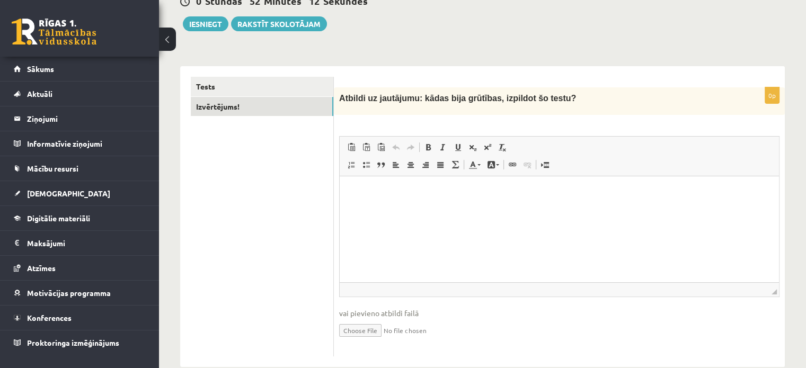
scroll to position [133, 0]
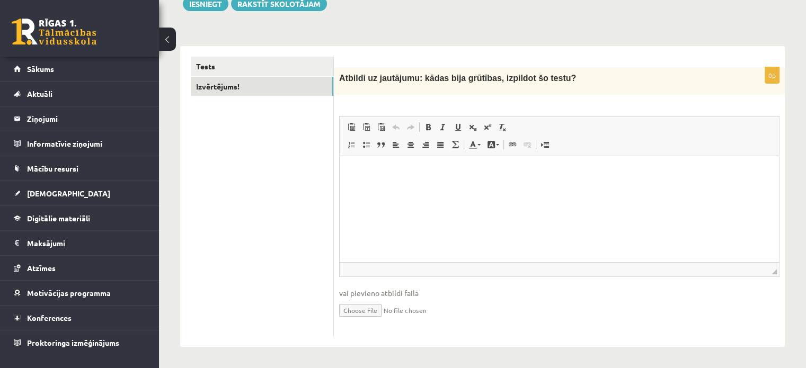
click at [380, 184] on html at bounding box center [559, 172] width 439 height 32
click at [206, 5] on button "Iesniegt" at bounding box center [206, 3] width 46 height 15
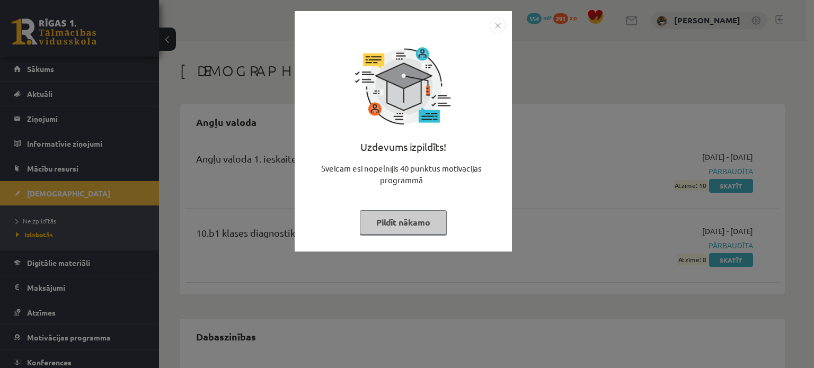
click at [425, 223] on button "Pildīt nākamo" at bounding box center [403, 222] width 87 height 24
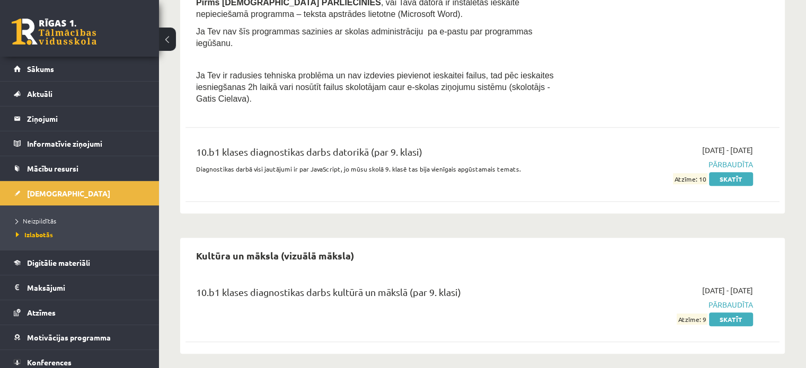
scroll to position [832, 0]
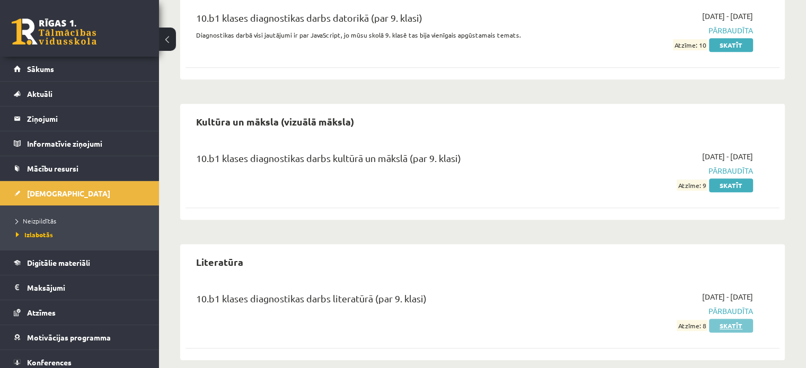
click at [735, 319] on link "Skatīt" at bounding box center [731, 326] width 44 height 14
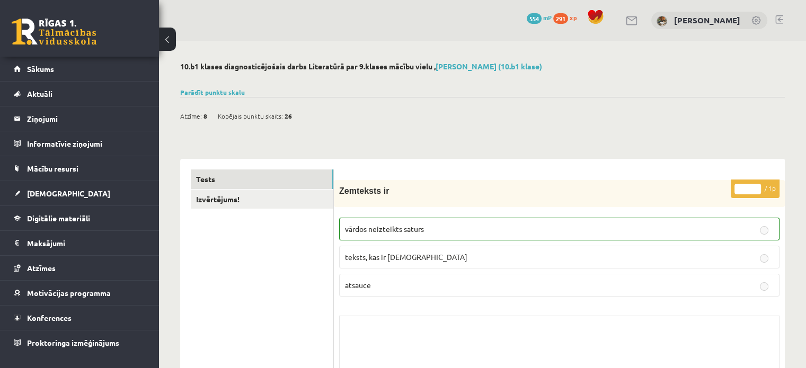
click at [289, 117] on span "26" at bounding box center [287, 116] width 7 height 16
click at [204, 114] on span "8" at bounding box center [205, 116] width 4 height 16
click at [218, 94] on link "Parādīt punktu skalu" at bounding box center [212, 92] width 65 height 8
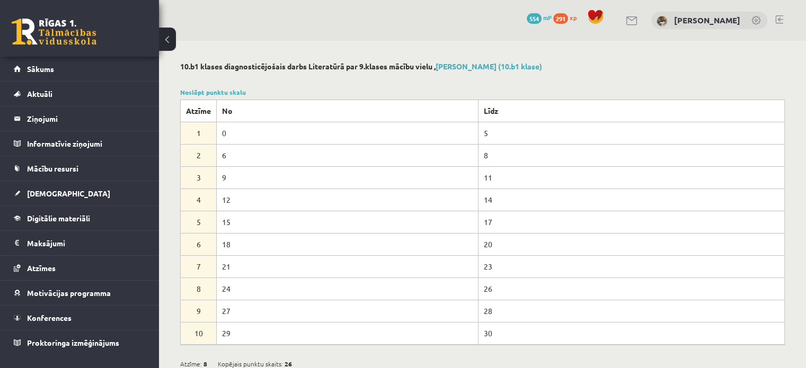
click at [167, 32] on button at bounding box center [167, 39] width 17 height 23
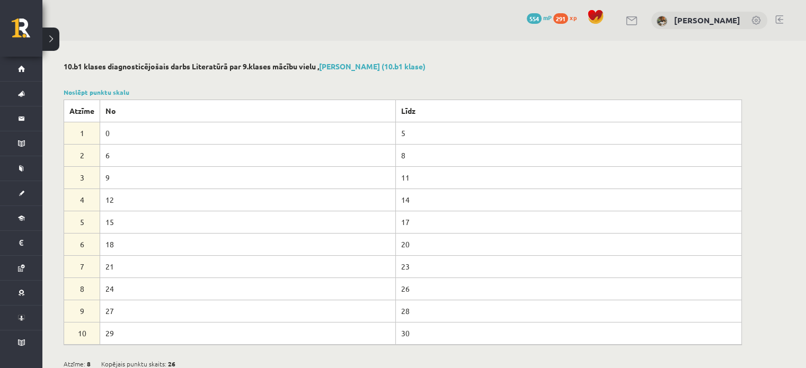
click at [54, 37] on button at bounding box center [50, 39] width 17 height 23
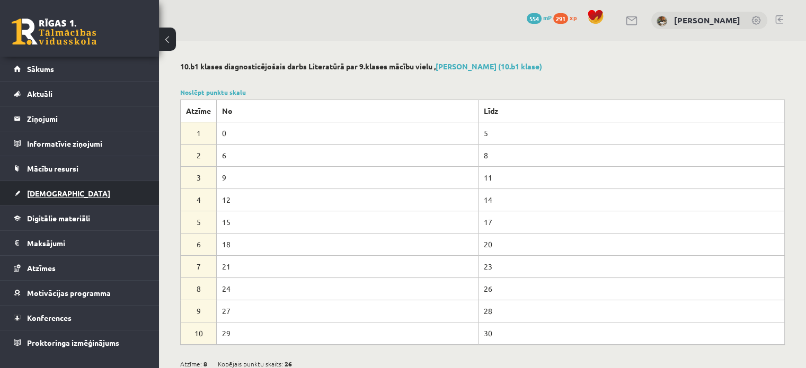
click at [68, 193] on link "[DEMOGRAPHIC_DATA]" at bounding box center [80, 193] width 132 height 24
